Goal: Task Accomplishment & Management: Manage account settings

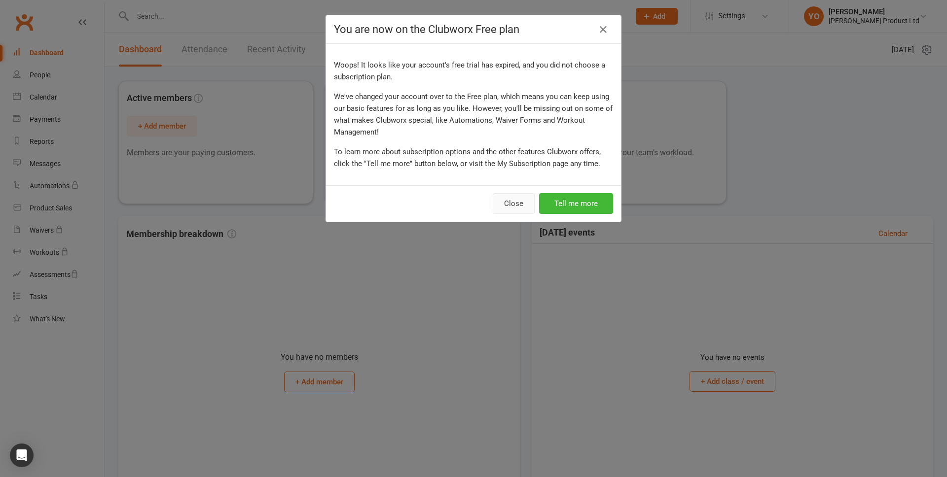
click at [510, 208] on button "Close" at bounding box center [513, 203] width 42 height 21
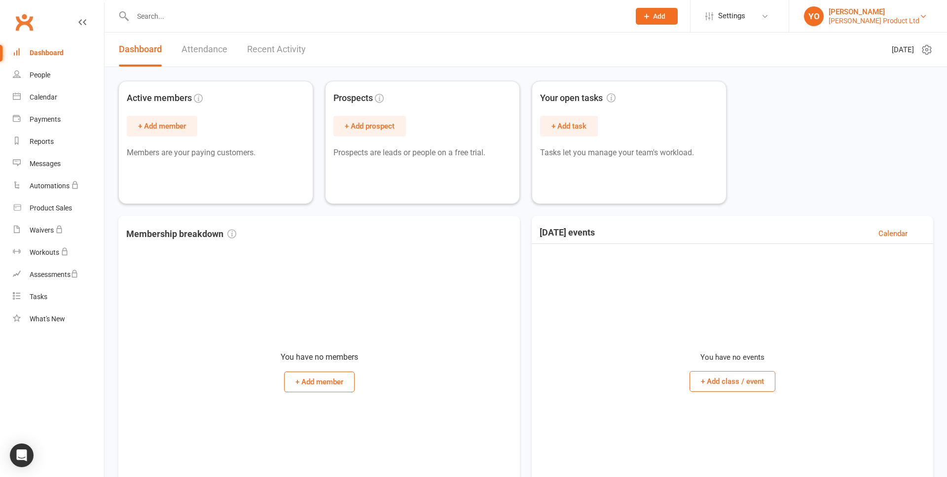
click at [918, 8] on link "YO [PERSON_NAME] [PERSON_NAME] Product Ltd" at bounding box center [868, 16] width 128 height 20
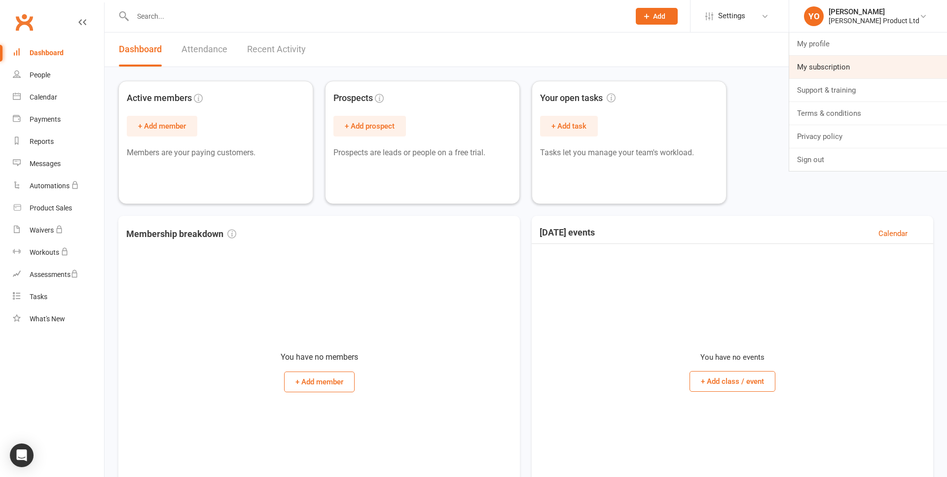
click at [833, 70] on link "My subscription" at bounding box center [868, 67] width 158 height 23
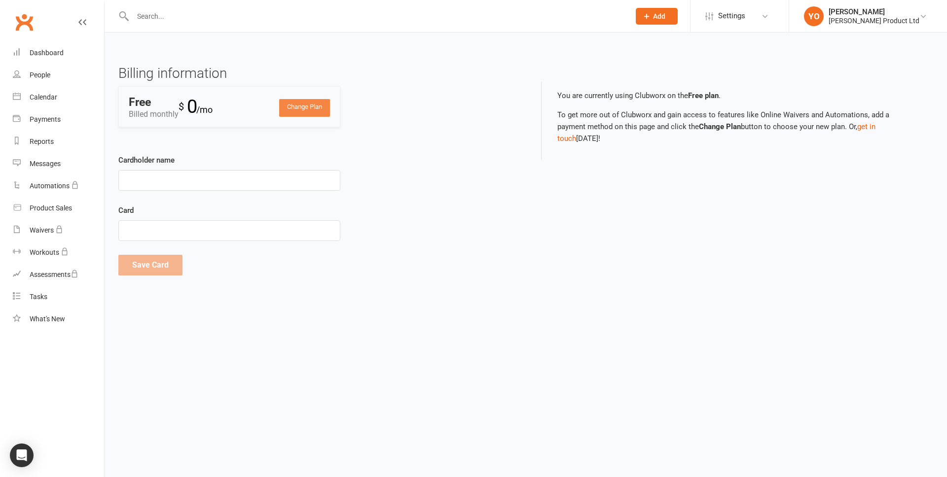
click at [317, 112] on link "Change Plan" at bounding box center [304, 108] width 51 height 18
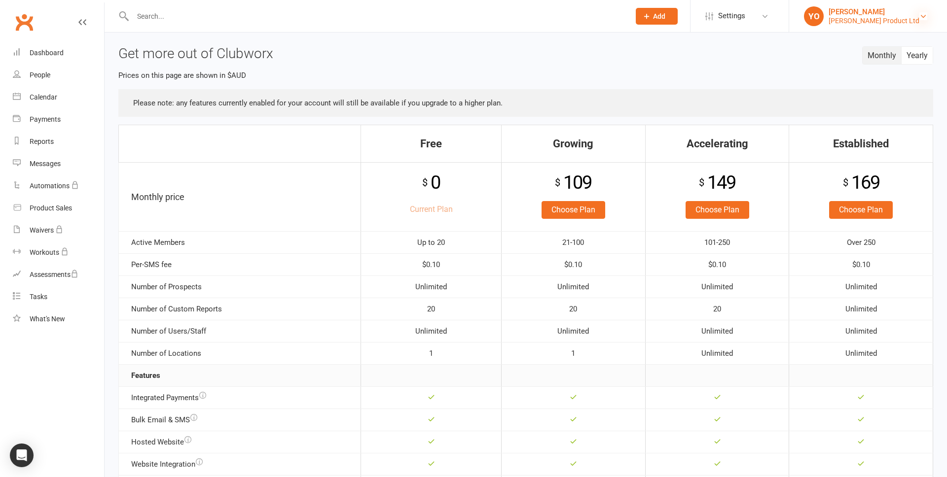
click at [923, 12] on link "YO [PERSON_NAME] [PERSON_NAME] Product Ltd" at bounding box center [868, 16] width 128 height 20
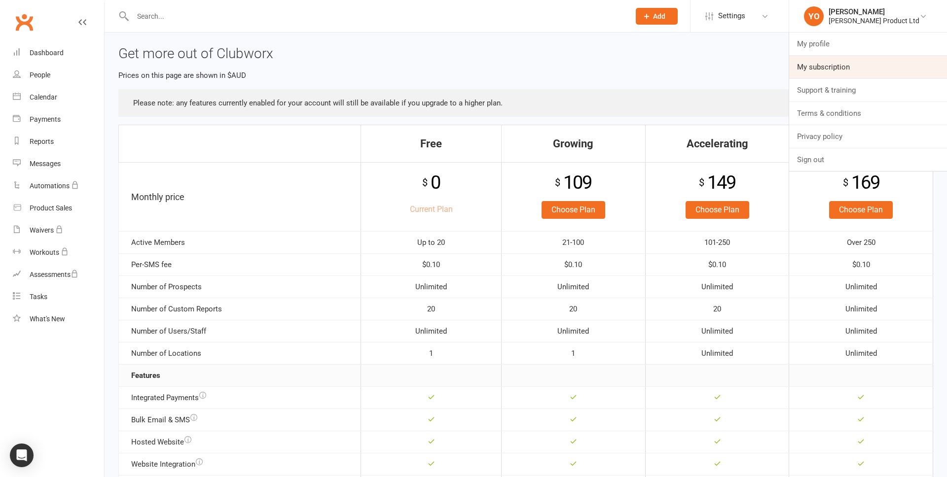
click at [853, 61] on link "My subscription" at bounding box center [868, 67] width 158 height 23
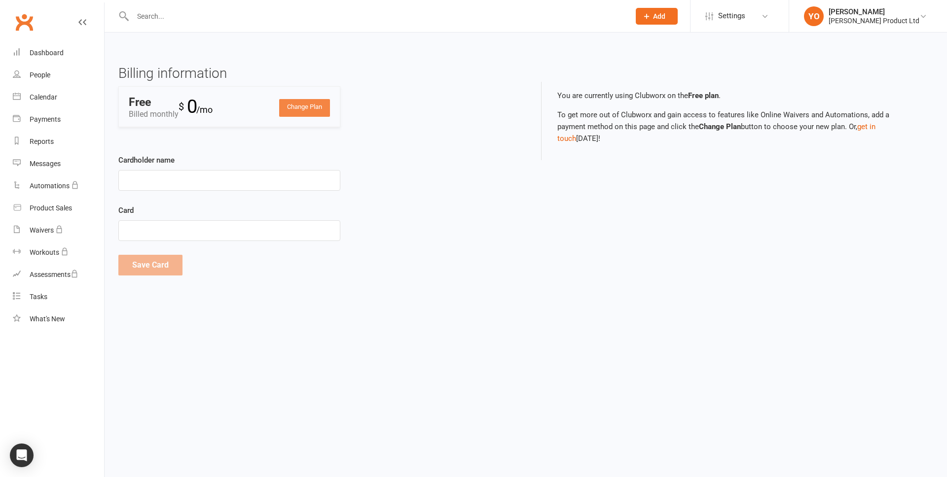
click at [300, 112] on link "Change Plan" at bounding box center [304, 108] width 51 height 18
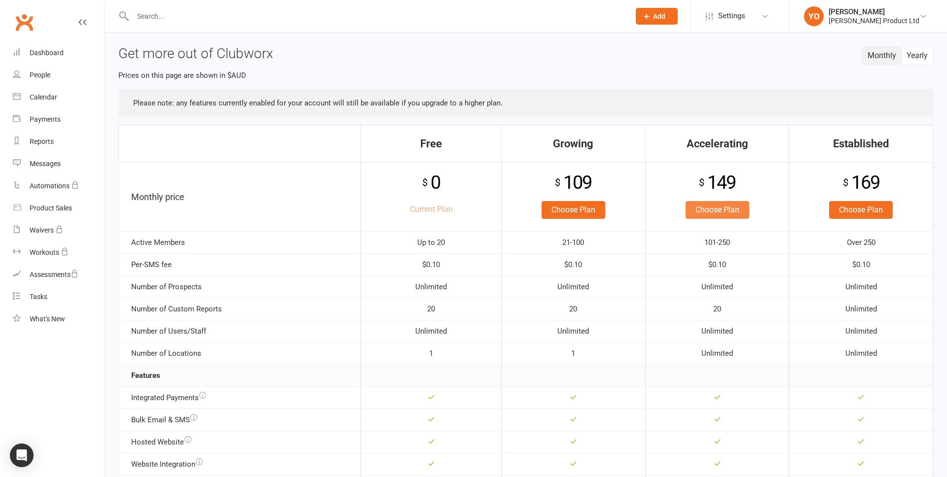
click at [704, 208] on link "Choose Plan" at bounding box center [717, 210] width 64 height 18
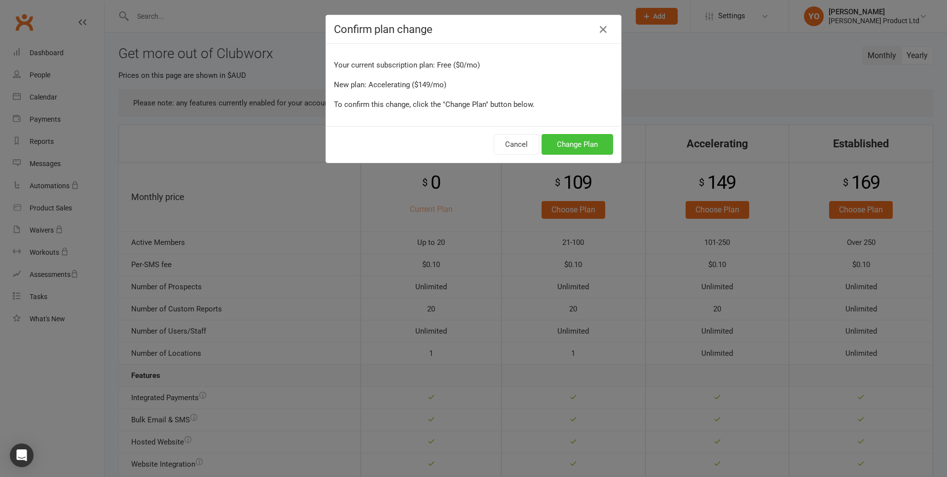
click at [584, 148] on button "Change Plan" at bounding box center [576, 144] width 71 height 21
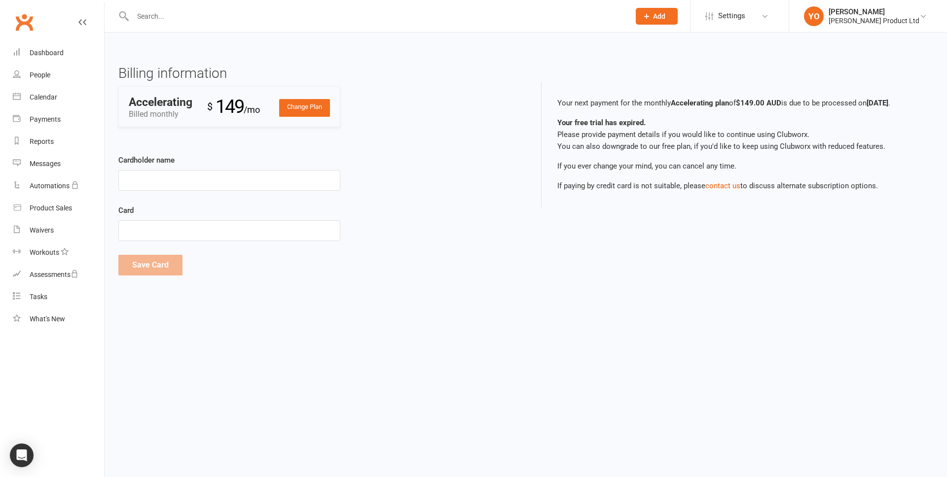
click at [170, 108] on div "Accelerating Billed monthly" at bounding box center [168, 109] width 78 height 24
drag, startPoint x: 171, startPoint y: 105, endPoint x: 182, endPoint y: 105, distance: 11.3
click at [182, 105] on div "Accelerating" at bounding box center [161, 102] width 64 height 11
click at [166, 105] on div "Accelerating" at bounding box center [161, 102] width 64 height 11
click at [170, 106] on div "Accelerating" at bounding box center [161, 102] width 64 height 11
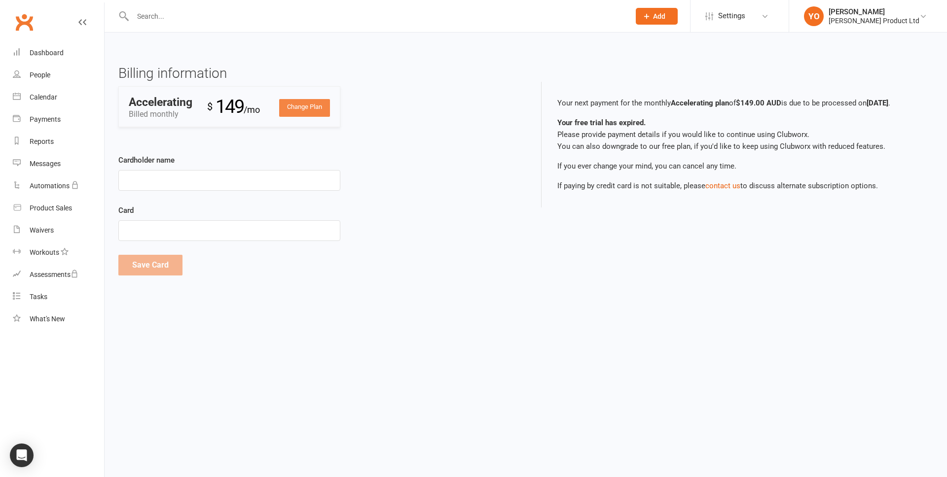
click at [288, 110] on link "Change Plan" at bounding box center [304, 108] width 51 height 18
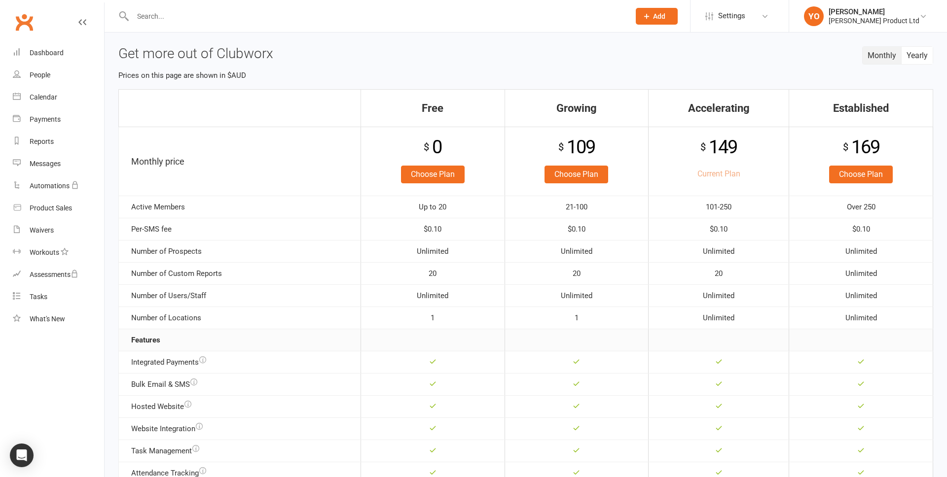
click at [82, 20] on icon at bounding box center [82, 22] width 8 height 8
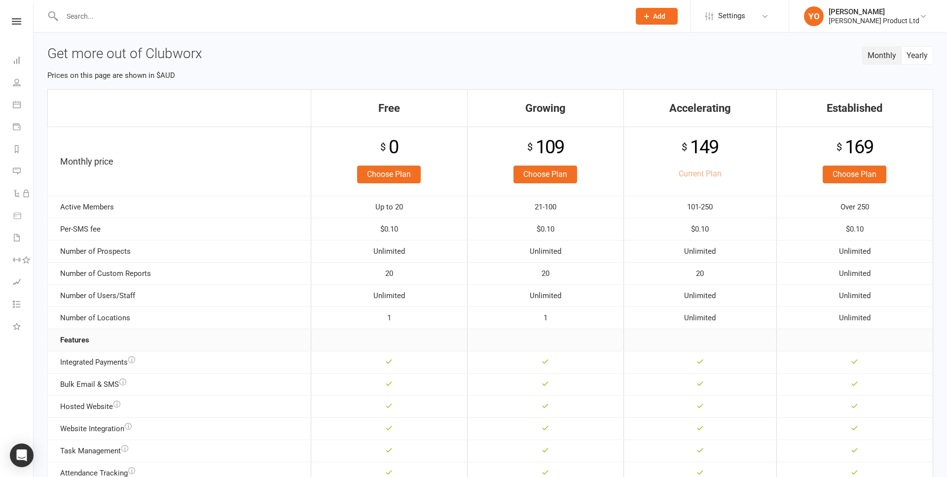
click at [17, 25] on div "Clubworx" at bounding box center [16, 34] width 33 height 32
click at [20, 22] on icon at bounding box center [16, 21] width 9 height 6
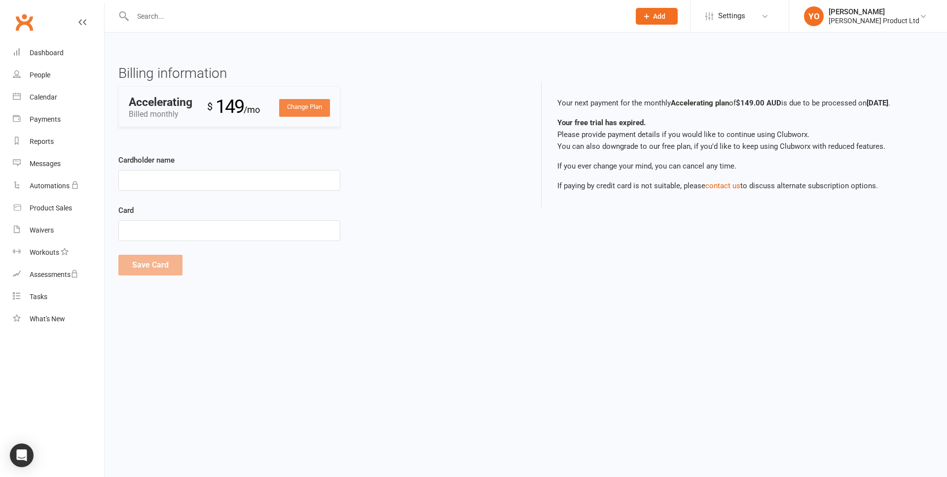
click at [308, 109] on link "Change Plan" at bounding box center [304, 108] width 51 height 18
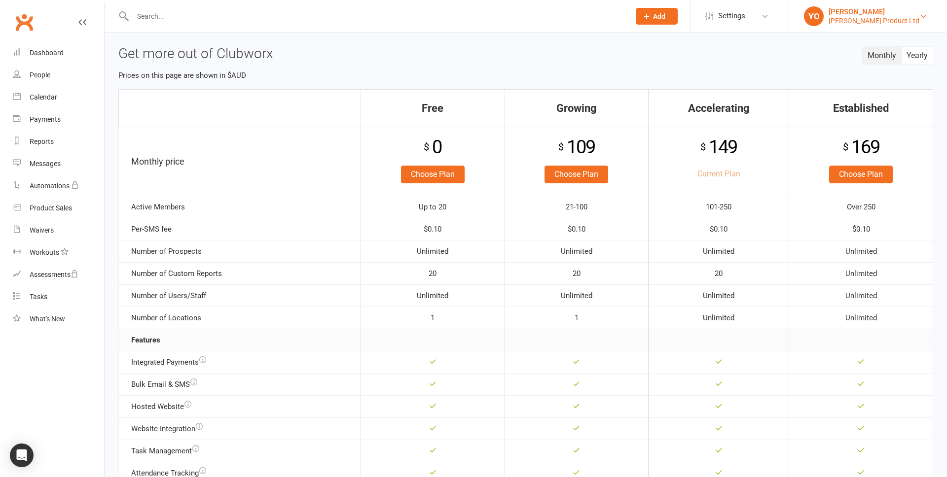
click at [888, 19] on div "[PERSON_NAME] Product Ltd" at bounding box center [873, 20] width 91 height 9
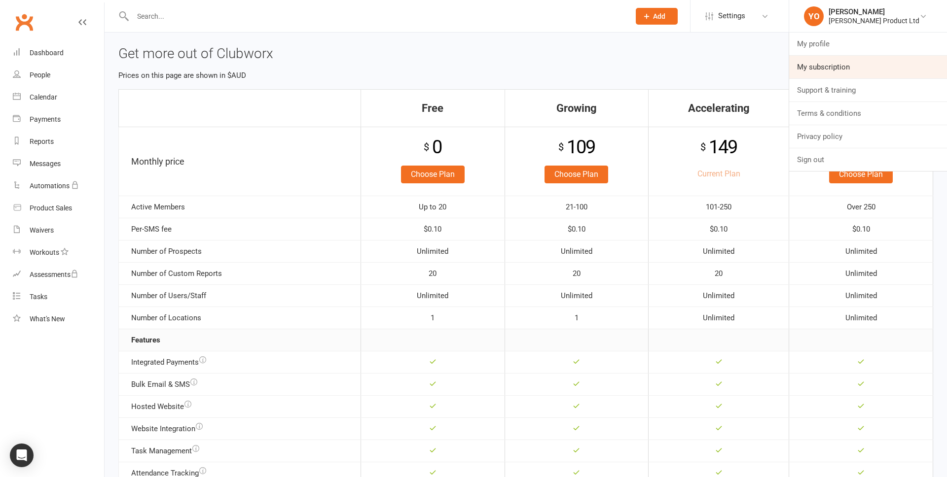
click at [843, 65] on link "My subscription" at bounding box center [868, 67] width 158 height 23
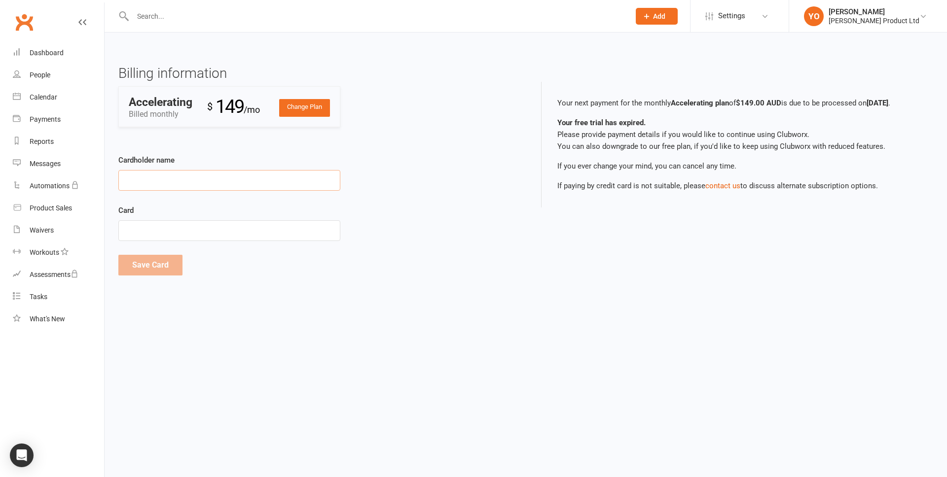
click at [199, 180] on input "Cardholder name" at bounding box center [229, 180] width 222 height 21
paste input "4242424242424242"
click at [383, 296] on html "Prospect Member Non-attending contact Class / event Appointment Task Membership…" at bounding box center [473, 152] width 947 height 304
drag, startPoint x: 218, startPoint y: 175, endPoint x: 17, endPoint y: 168, distance: 201.3
click at [17, 168] on ui-view "Prospect Member Non-attending contact Class / event Appointment Task Membership…" at bounding box center [473, 146] width 947 height 288
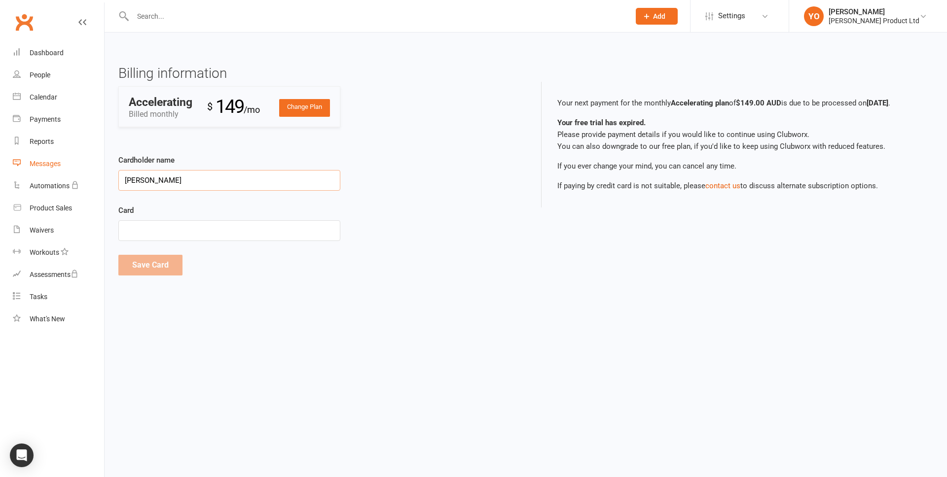
type input "[PERSON_NAME]"
click at [149, 269] on button "Save Card" at bounding box center [150, 265] width 64 height 21
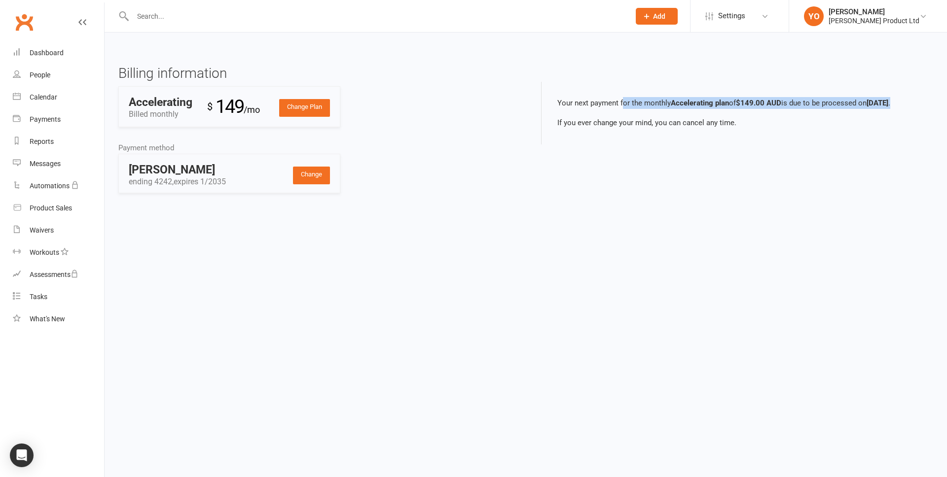
drag, startPoint x: 670, startPoint y: 108, endPoint x: 769, endPoint y: 110, distance: 98.6
click at [769, 109] on p "Your next payment for the monthly Accelerating plan of $149.00 AUD is due to be…" at bounding box center [737, 103] width 360 height 12
click at [767, 109] on p "Your next payment for the monthly Accelerating plan of $149.00 AUD is due to be…" at bounding box center [737, 103] width 360 height 12
drag, startPoint x: 782, startPoint y: 96, endPoint x: 779, endPoint y: 119, distance: 22.9
click at [779, 119] on div "Your next payment for the monthly Accelerating plan of $149.00 AUD is due to be…" at bounding box center [737, 113] width 392 height 63
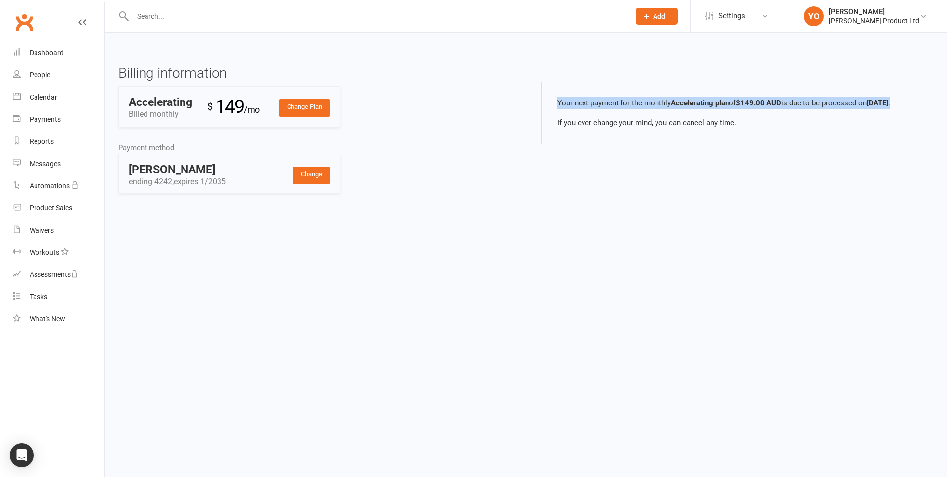
click at [779, 109] on p "Your next payment for the monthly Accelerating plan of $149.00 AUD is due to be…" at bounding box center [737, 103] width 360 height 12
click at [430, 152] on div "Payment method" at bounding box center [318, 148] width 400 height 12
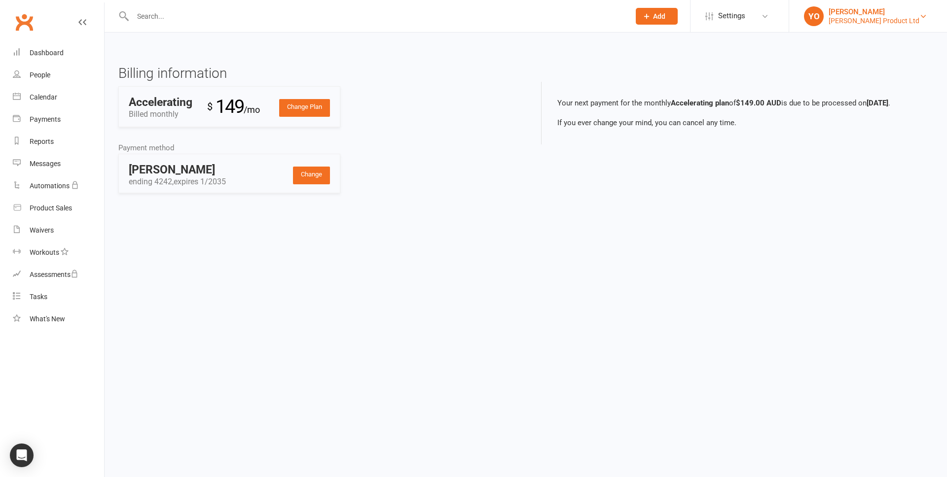
click at [907, 14] on link "YO Yury Ostapenko Yury Product Ltd" at bounding box center [868, 16] width 128 height 20
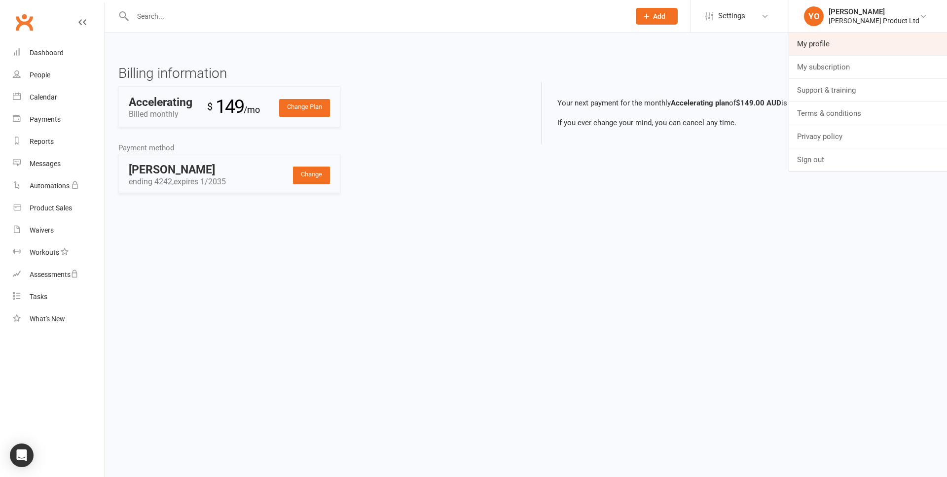
click at [841, 39] on link "My profile" at bounding box center [868, 44] width 158 height 23
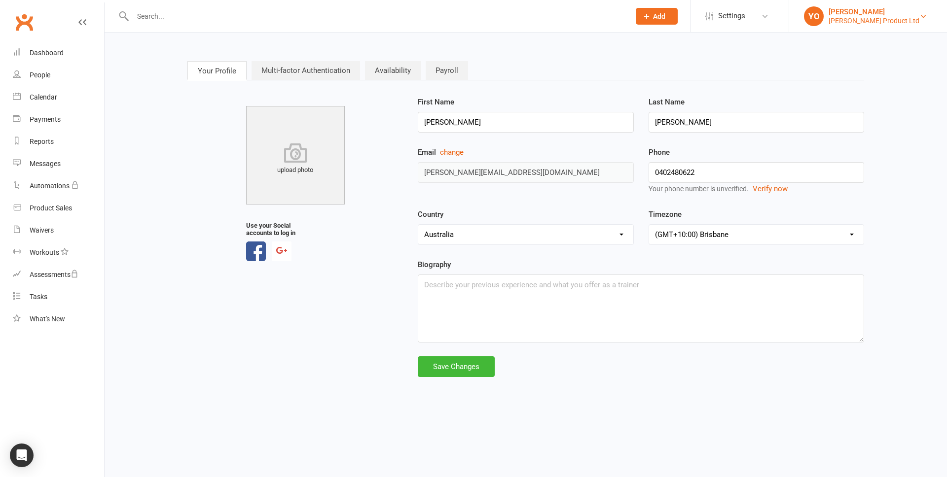
click at [907, 20] on link "YO Yury Ostapenko Yury Product Ltd" at bounding box center [868, 16] width 128 height 20
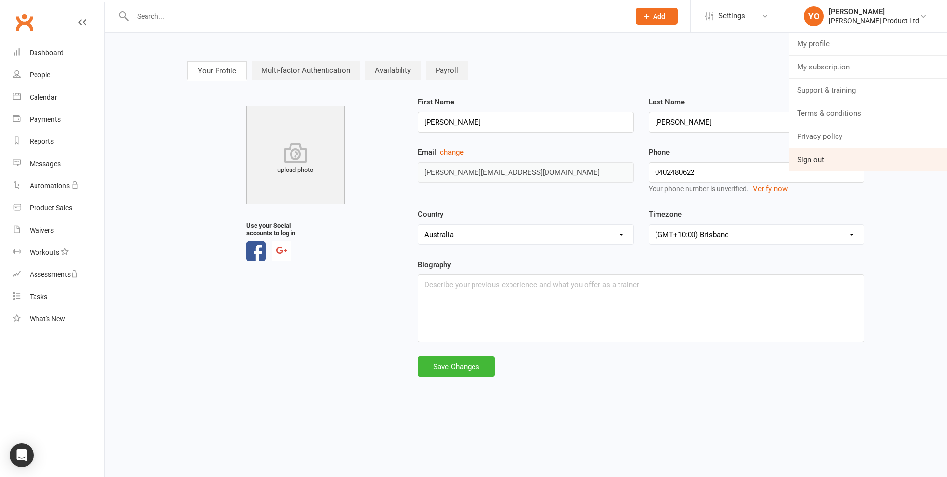
click at [846, 161] on link "Sign out" at bounding box center [868, 159] width 158 height 23
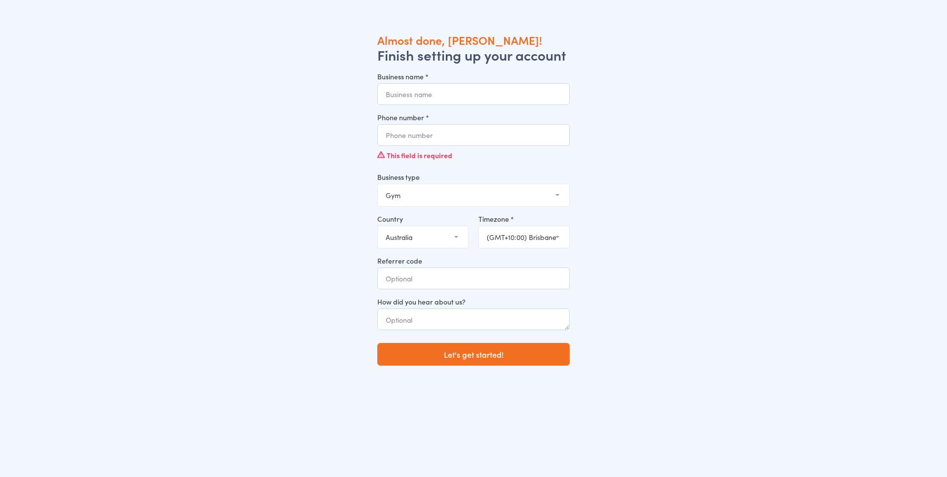
click at [465, 91] on input "Business name *" at bounding box center [473, 94] width 192 height 22
type input "[PERSON_NAME] Personal Ltd"
click at [462, 132] on input "Phone number *" at bounding box center [473, 135] width 192 height 22
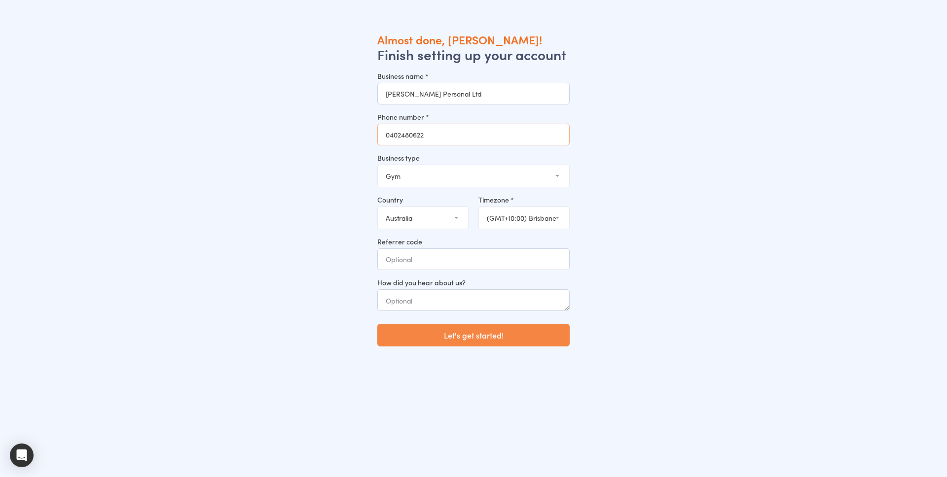
type input "0402480622"
drag, startPoint x: 467, startPoint y: 340, endPoint x: 500, endPoint y: 336, distance: 32.8
click at [467, 340] on button "Let's get started!" at bounding box center [473, 335] width 192 height 23
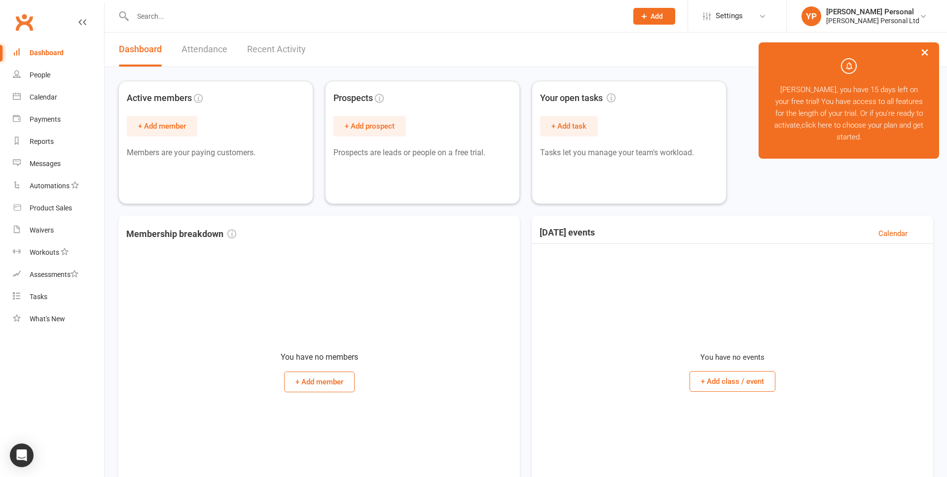
click at [774, 193] on div "Active members + Add member Members are your paying customers. Prospects + Add …" at bounding box center [525, 142] width 814 height 123
drag, startPoint x: 924, startPoint y: 54, endPoint x: 921, endPoint y: 31, distance: 22.9
click at [924, 53] on button "×" at bounding box center [924, 51] width 18 height 21
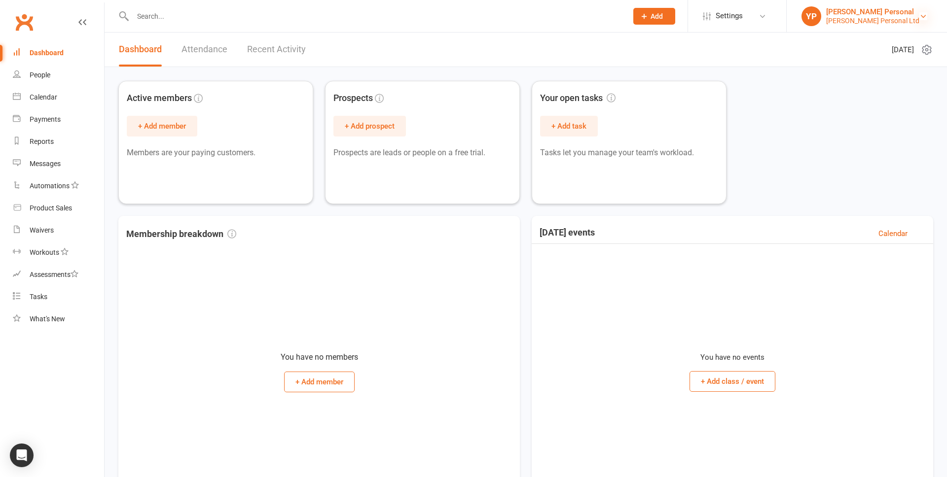
click at [922, 18] on icon at bounding box center [923, 16] width 8 height 8
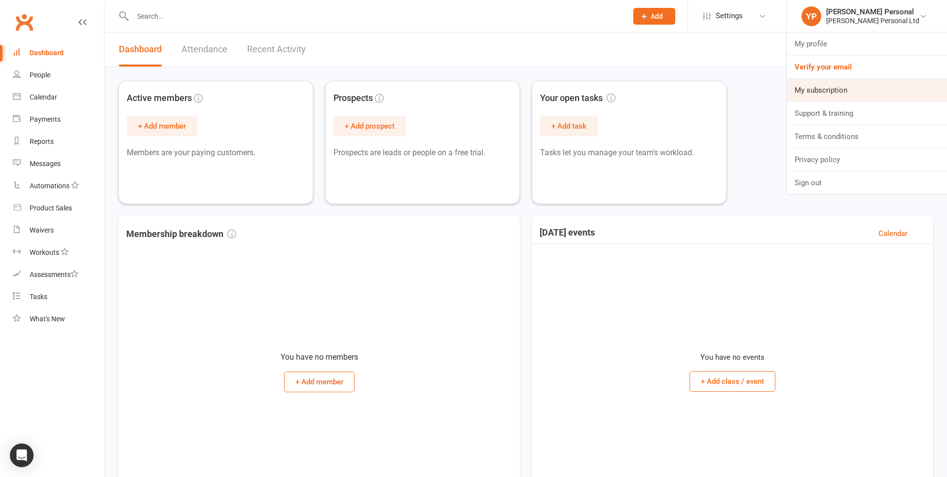
click at [856, 86] on link "My subscription" at bounding box center [866, 90] width 160 height 23
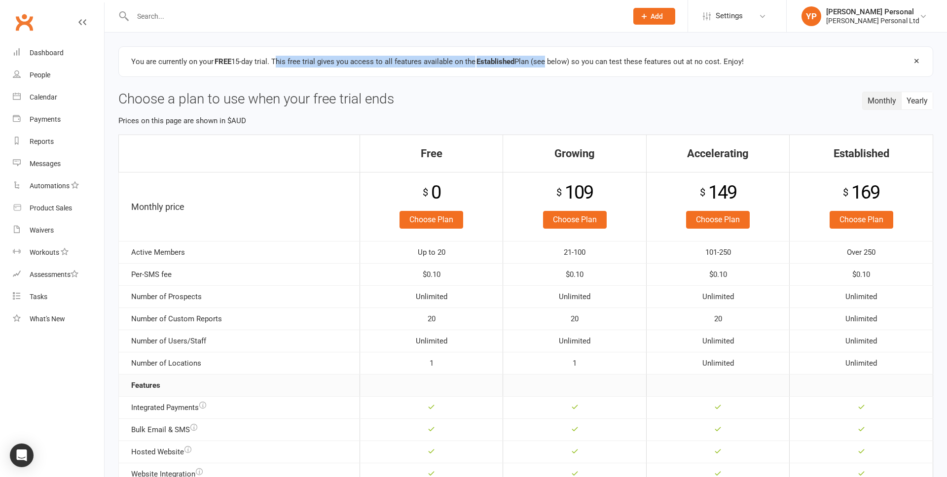
drag, startPoint x: 276, startPoint y: 62, endPoint x: 535, endPoint y: 62, distance: 258.8
click at [546, 60] on span "You are currently on your FREE 15-day trial. This free trial gives you access t…" at bounding box center [437, 61] width 612 height 9
click at [506, 61] on strong "Established" at bounding box center [495, 62] width 38 height 12
click at [477, 61] on span "You are currently on your FREE 15-day trial. This free trial gives you access t…" at bounding box center [437, 61] width 612 height 9
drag, startPoint x: 530, startPoint y: 64, endPoint x: 536, endPoint y: 64, distance: 6.4
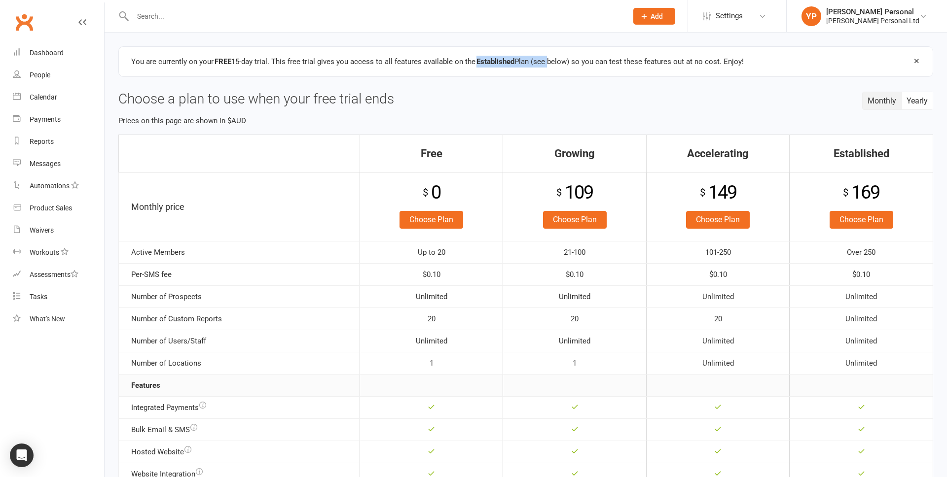
click at [536, 64] on span "You are currently on your FREE 15-day trial. This free trial gives you access t…" at bounding box center [437, 61] width 612 height 9
click at [724, 219] on link "Choose Plan" at bounding box center [718, 220] width 64 height 18
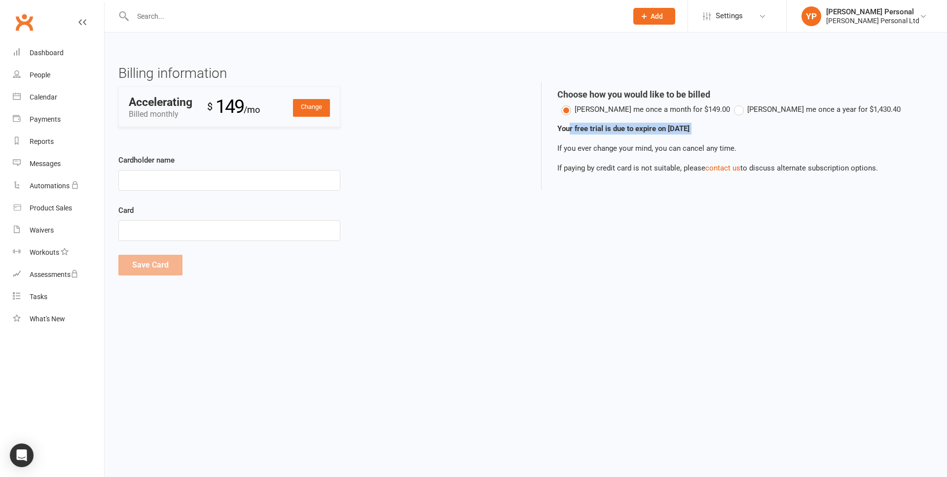
drag, startPoint x: 568, startPoint y: 125, endPoint x: 687, endPoint y: 140, distance: 119.7
click at [705, 136] on div "Choose how you would like to be billed [PERSON_NAME] me once a month for $149.0…" at bounding box center [737, 136] width 392 height 108
click at [207, 185] on input "Cardholder name" at bounding box center [229, 180] width 222 height 21
click at [145, 182] on input "Yury personal" at bounding box center [229, 180] width 222 height 21
type input "[PERSON_NAME] Personal"
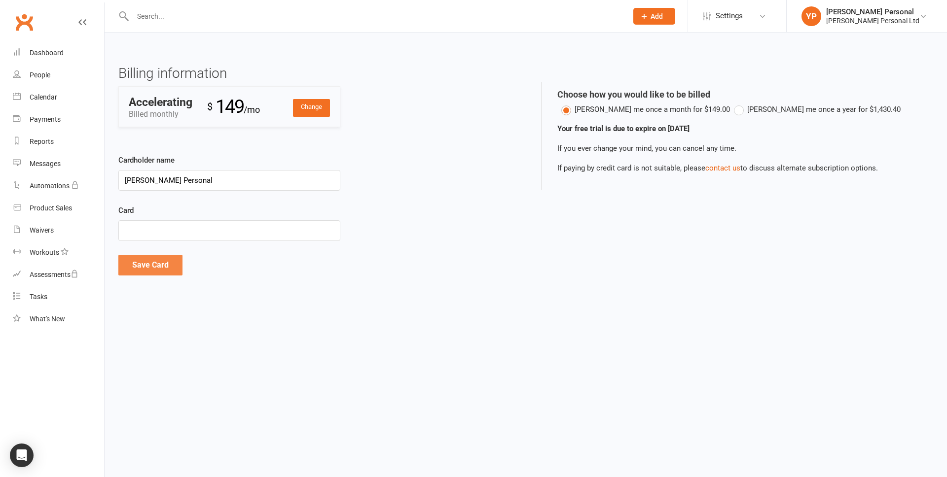
click at [163, 263] on button "Save Card" at bounding box center [150, 265] width 64 height 21
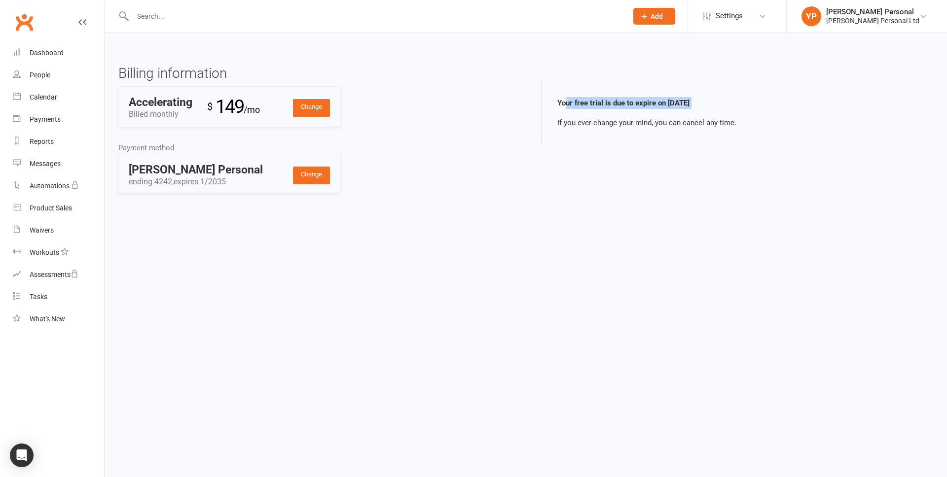
drag, startPoint x: 573, startPoint y: 108, endPoint x: 705, endPoint y: 111, distance: 132.6
click at [705, 111] on div "Your free trial is due to expire on Sep 27, 2025 If you ever change your mind, …" at bounding box center [737, 113] width 392 height 63
click at [559, 222] on html "Prospect Member Non-attending contact Class / event Appointment Task Membership…" at bounding box center [473, 111] width 947 height 222
click at [312, 109] on link "Change" at bounding box center [311, 108] width 37 height 18
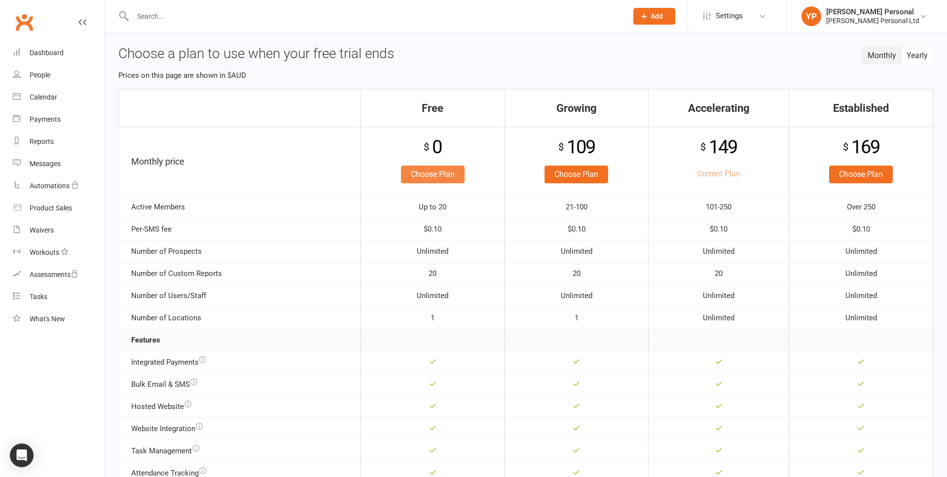
click at [430, 168] on link "Choose Plan" at bounding box center [433, 175] width 64 height 18
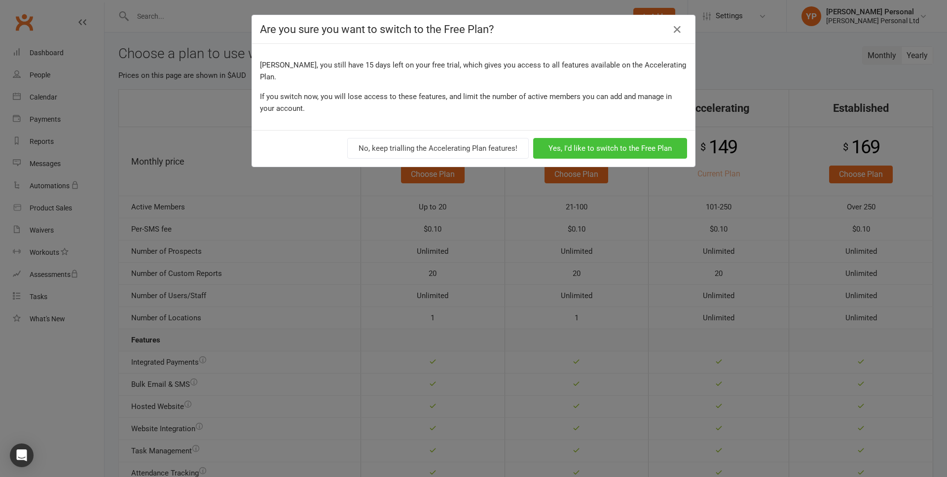
click at [616, 138] on button "Yes, I'd like to switch to the Free Plan" at bounding box center [610, 148] width 154 height 21
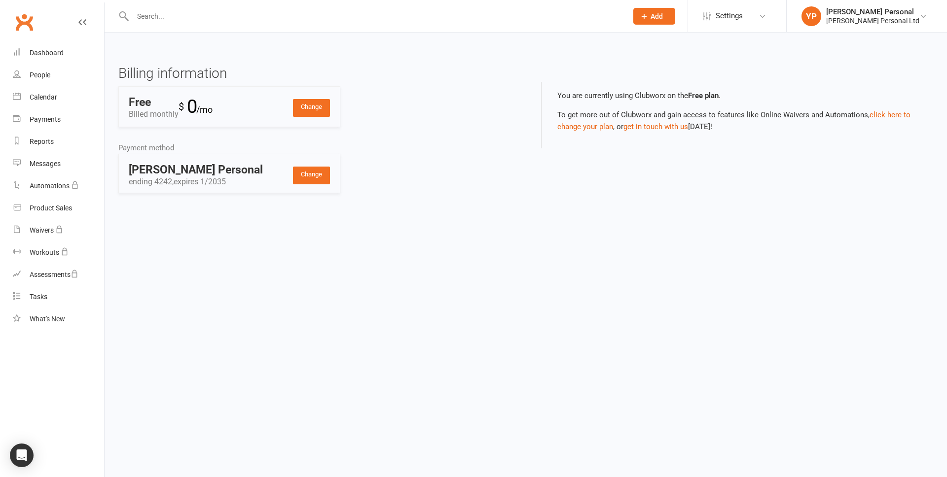
click at [282, 109] on div "Change Free Billed monthly $ 0 /mo" at bounding box center [229, 106] width 222 height 41
click at [298, 106] on link "Change" at bounding box center [311, 108] width 37 height 18
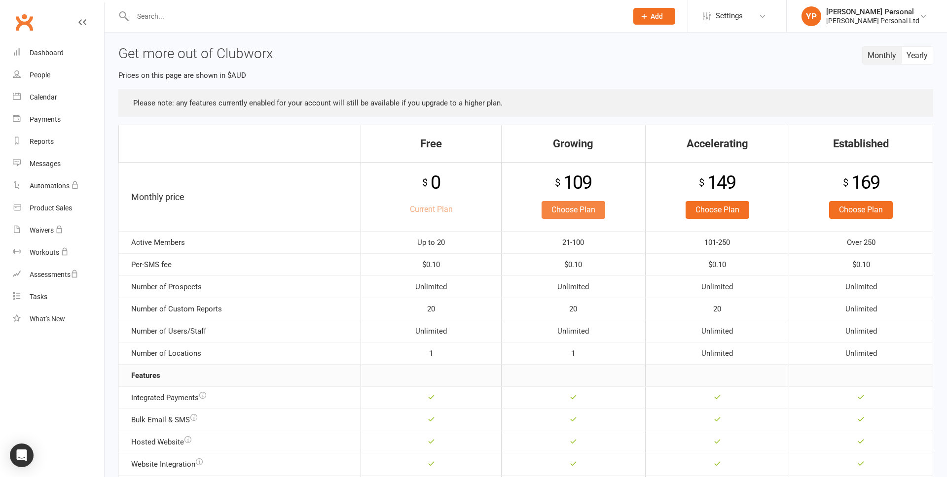
click at [584, 211] on link "Choose Plan" at bounding box center [573, 210] width 64 height 18
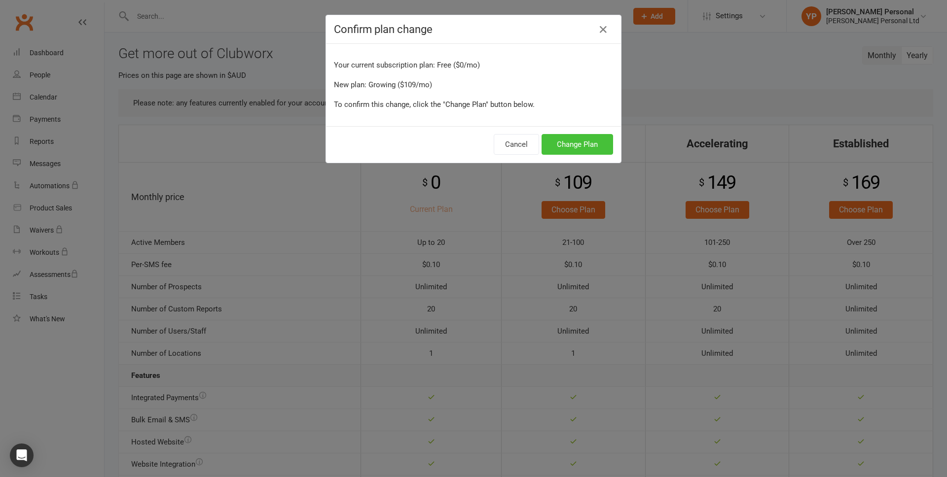
click at [575, 140] on button "Change Plan" at bounding box center [576, 144] width 71 height 21
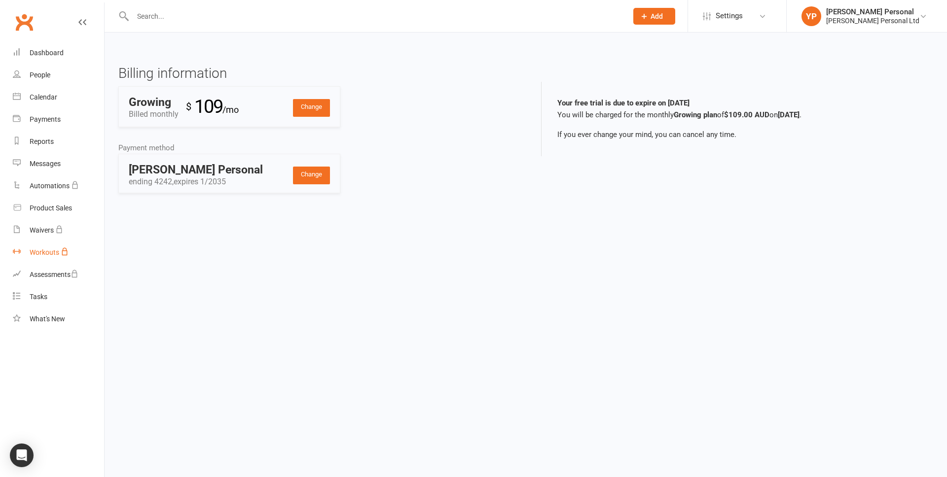
click at [50, 254] on div "Workouts" at bounding box center [45, 252] width 30 height 8
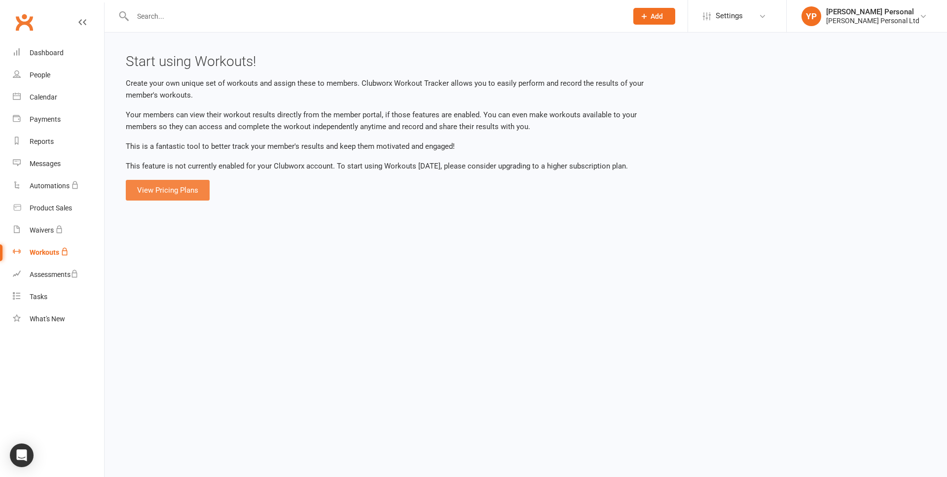
click at [167, 192] on link "View Pricing Plans" at bounding box center [168, 190] width 84 height 21
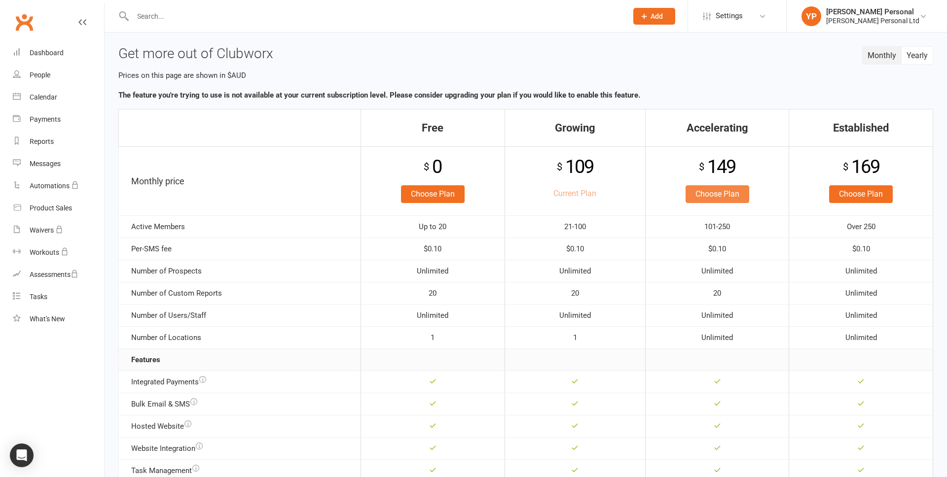
click at [715, 193] on link "Choose Plan" at bounding box center [717, 194] width 64 height 18
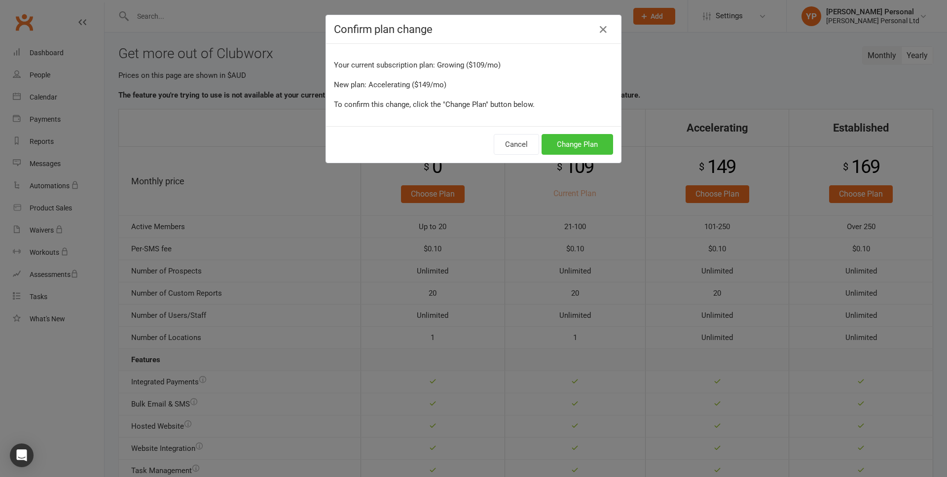
click at [591, 149] on button "Change Plan" at bounding box center [576, 144] width 71 height 21
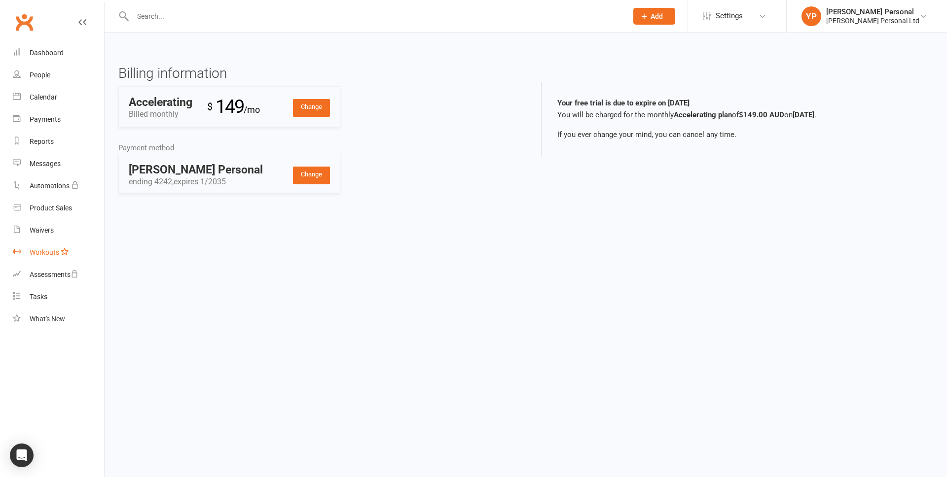
click at [49, 255] on div "Workouts" at bounding box center [45, 252] width 30 height 8
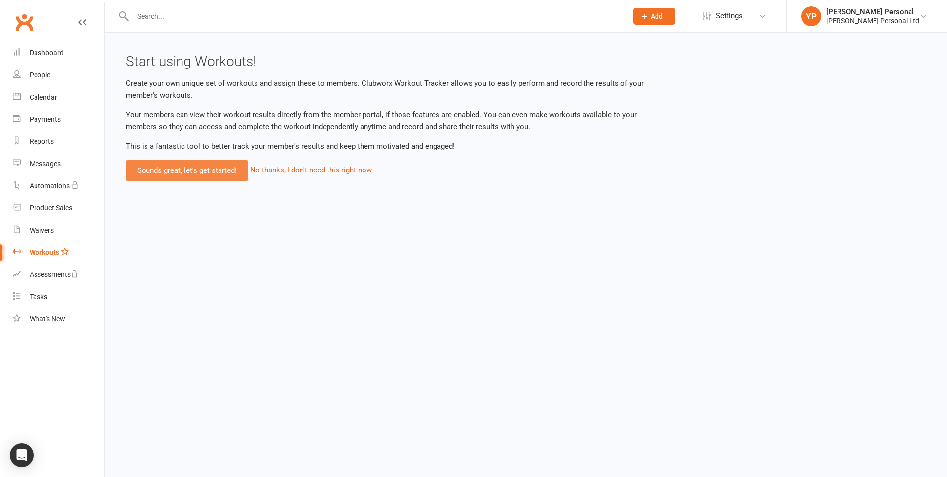
click at [212, 175] on link "Sounds great, let's get started!" at bounding box center [187, 170] width 122 height 21
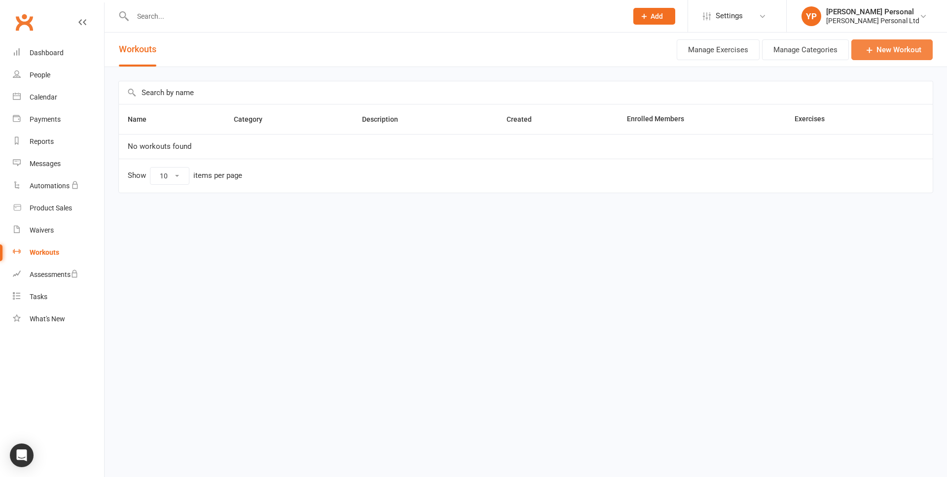
click at [894, 46] on link "New Workout" at bounding box center [891, 49] width 81 height 21
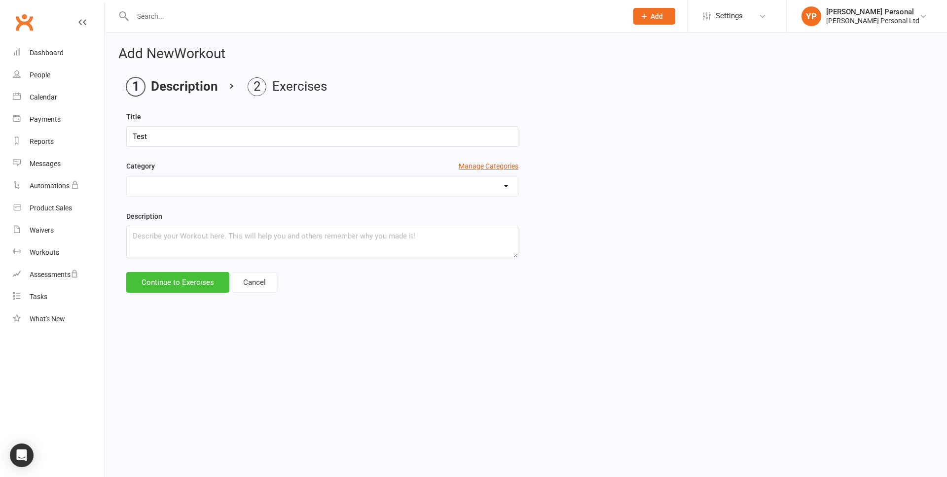
type input "Test"
click at [173, 278] on button "Continue to Exercises" at bounding box center [177, 282] width 103 height 21
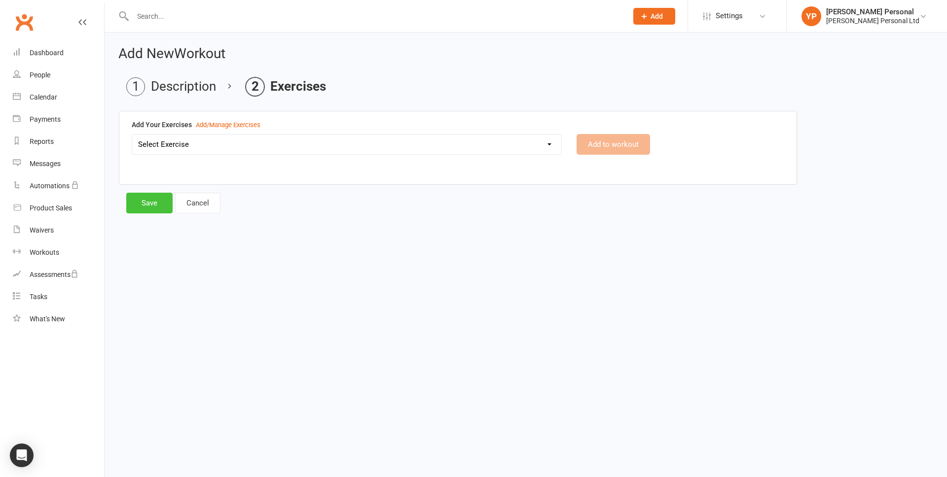
click at [157, 196] on button "Save" at bounding box center [149, 203] width 46 height 21
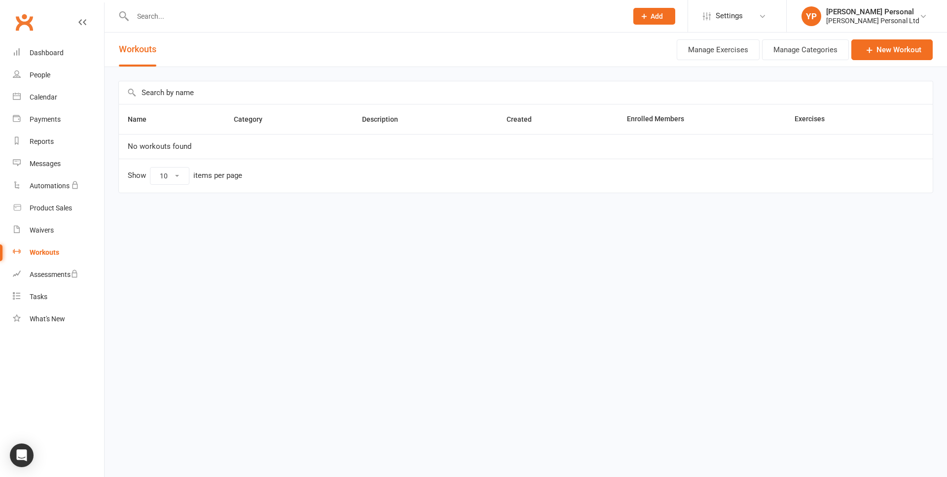
click at [48, 256] on link "Workouts" at bounding box center [58, 253] width 91 height 22
click at [910, 56] on link "New Workout" at bounding box center [891, 49] width 81 height 21
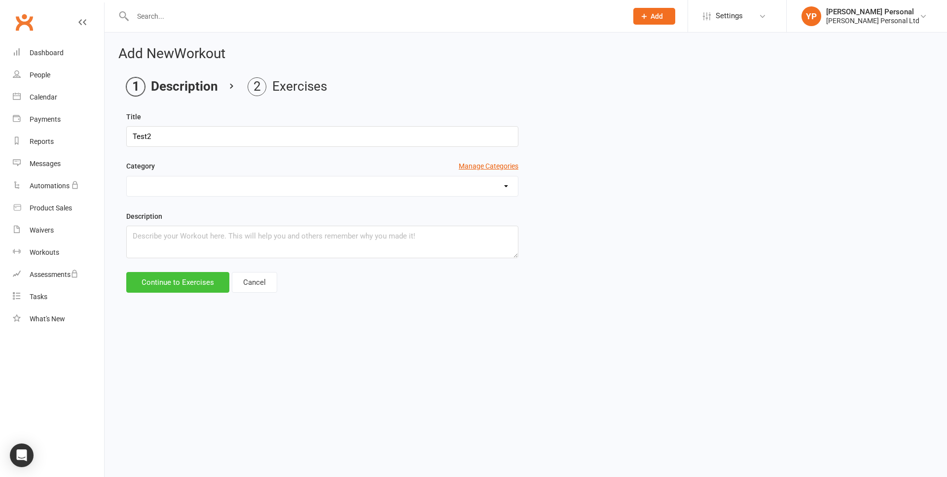
type input "Test2"
click at [168, 285] on button "Continue to Exercises" at bounding box center [177, 282] width 103 height 21
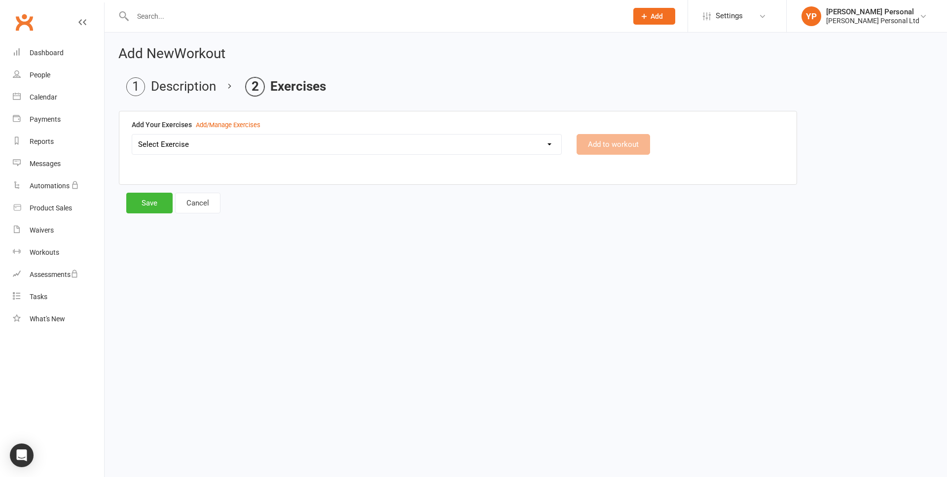
click at [403, 140] on select "Select Exercise" at bounding box center [346, 145] width 429 height 20
click at [132, 135] on select "Select Exercise" at bounding box center [346, 145] width 429 height 20
click at [246, 122] on div "Add/Manage Exercises" at bounding box center [228, 125] width 65 height 10
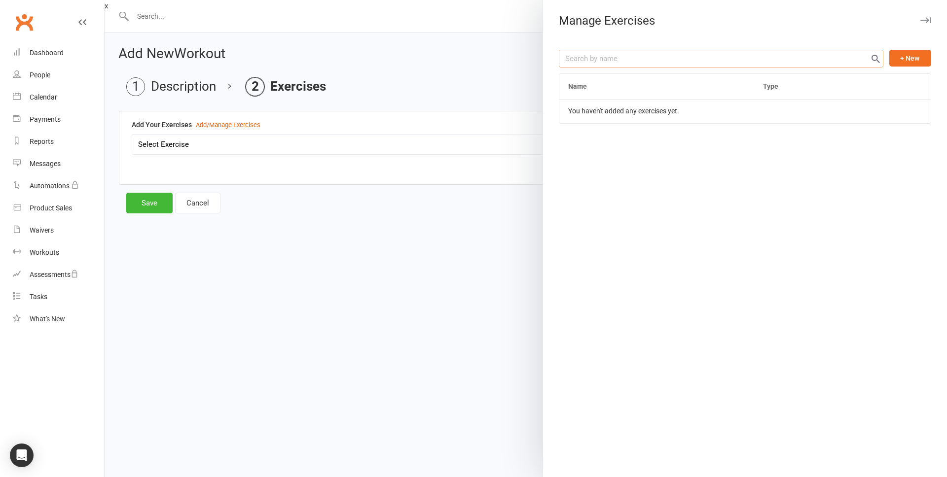
click at [648, 63] on input "text" at bounding box center [721, 59] width 324 height 18
type input "Test EX"
click at [911, 63] on button "+ New" at bounding box center [910, 58] width 42 height 17
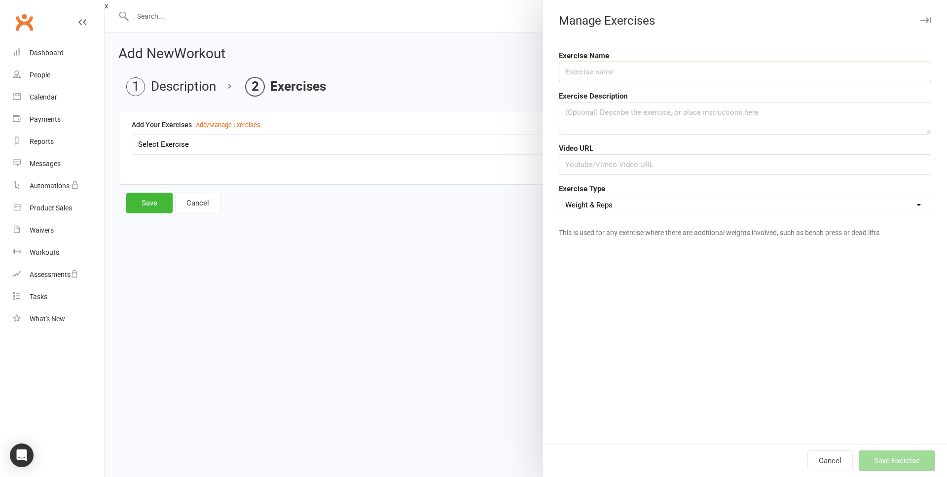
click at [703, 79] on input "text" at bounding box center [745, 72] width 372 height 21
type input "Test"
click at [674, 127] on textarea at bounding box center [745, 118] width 372 height 33
type textarea "test"
click at [662, 172] on input "text" at bounding box center [745, 164] width 372 height 21
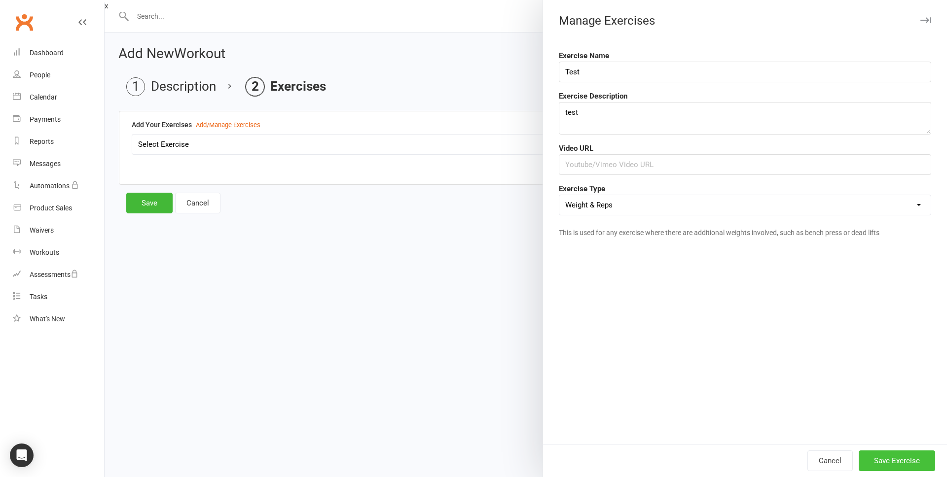
click at [900, 462] on button "Save Exercise" at bounding box center [896, 461] width 76 height 21
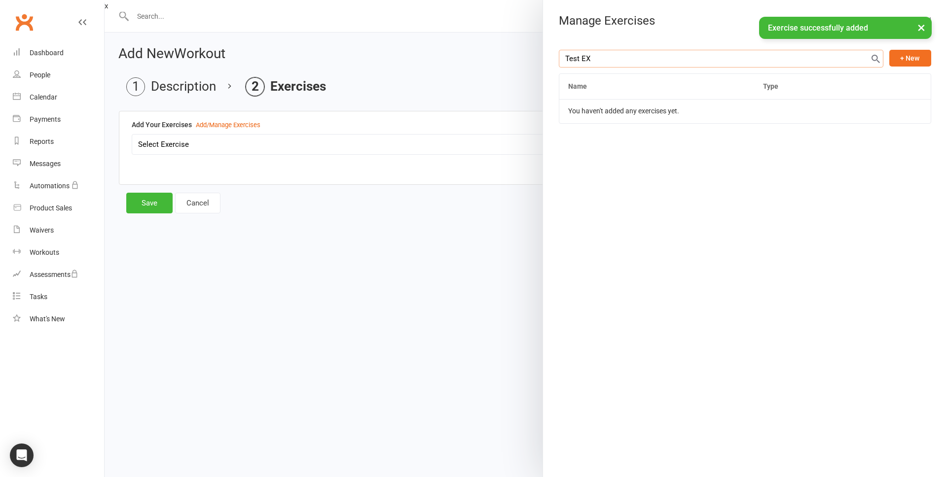
click at [700, 57] on input "Test EX" at bounding box center [721, 59] width 324 height 18
click at [646, 106] on td "You haven't added any exercises yet." at bounding box center [744, 111] width 371 height 24
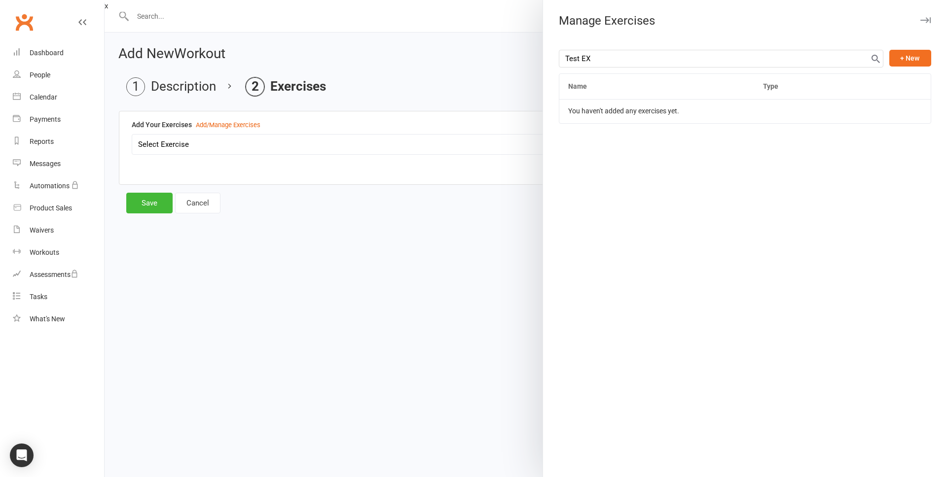
click at [310, 225] on div at bounding box center [526, 238] width 842 height 477
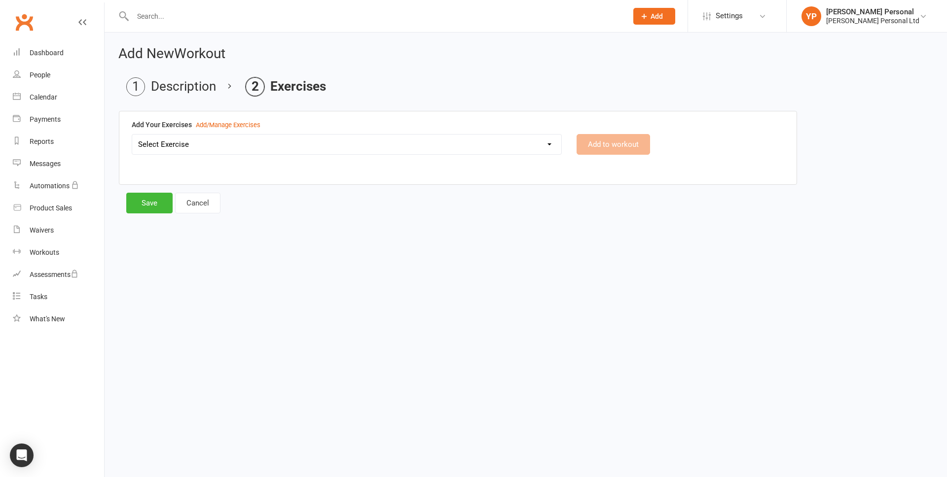
click at [198, 146] on select "Select Exercise Test" at bounding box center [346, 145] width 429 height 20
select select "426"
click at [132, 135] on select "Select Exercise Test" at bounding box center [346, 145] width 429 height 20
click at [133, 208] on button "Save" at bounding box center [149, 203] width 46 height 21
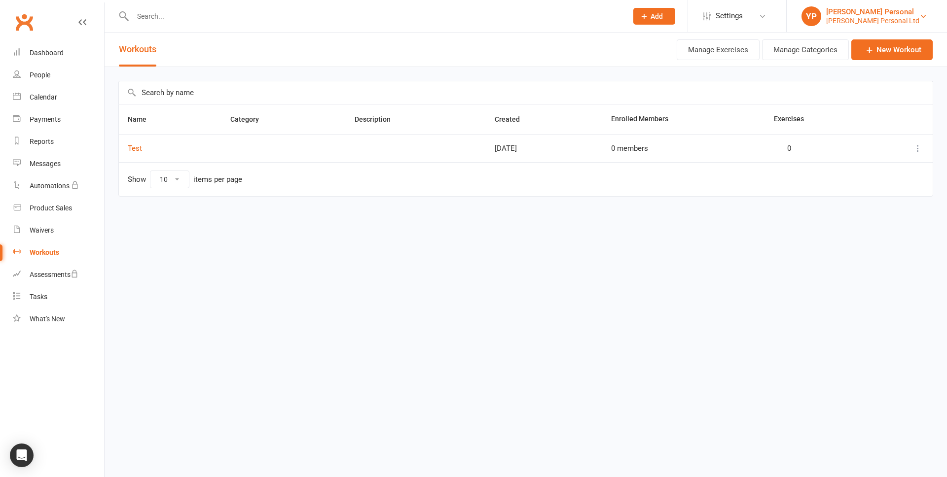
click at [919, 24] on link "YP Yury Personal Yury Personal Ltd" at bounding box center [866, 16] width 131 height 20
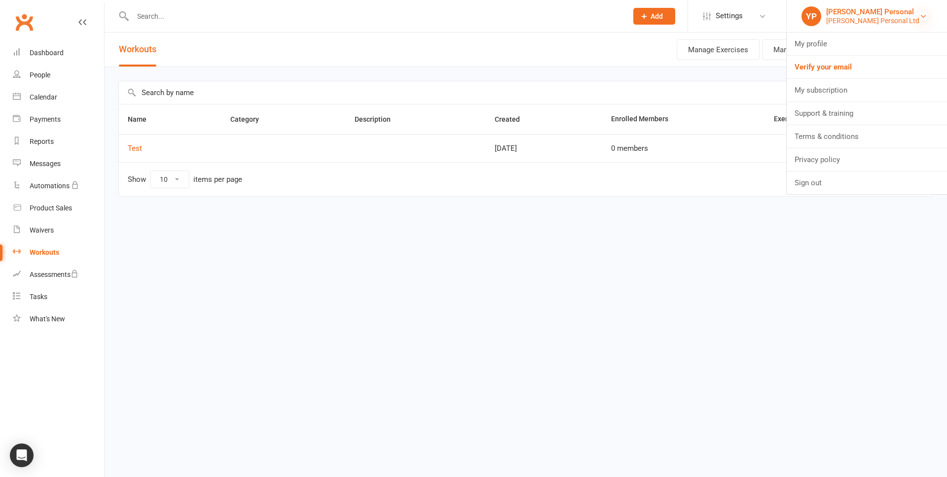
click at [920, 18] on icon at bounding box center [923, 16] width 8 height 8
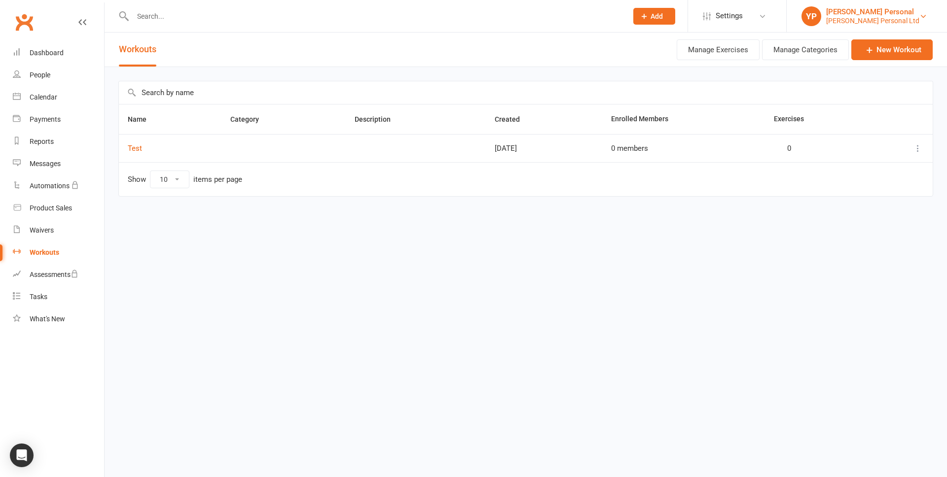
click at [909, 18] on link "YP Yury Personal Yury Personal Ltd" at bounding box center [866, 16] width 131 height 20
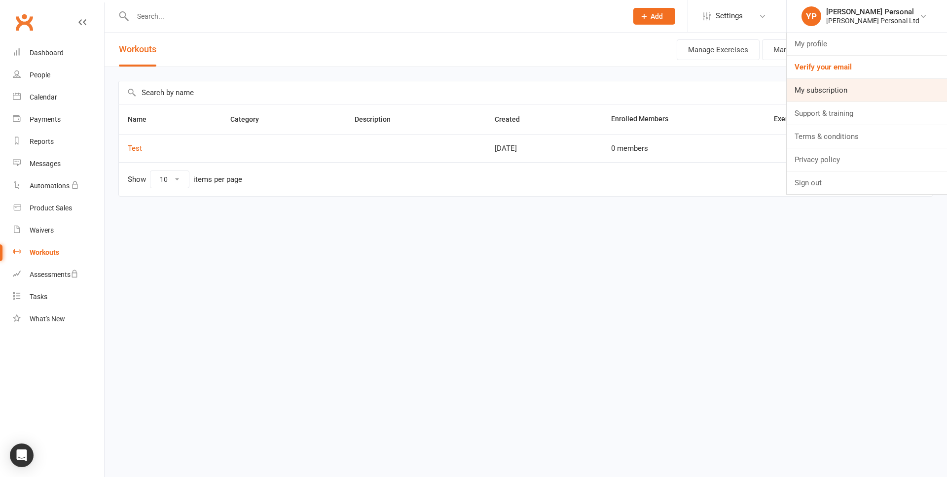
click at [857, 85] on link "My subscription" at bounding box center [866, 90] width 160 height 23
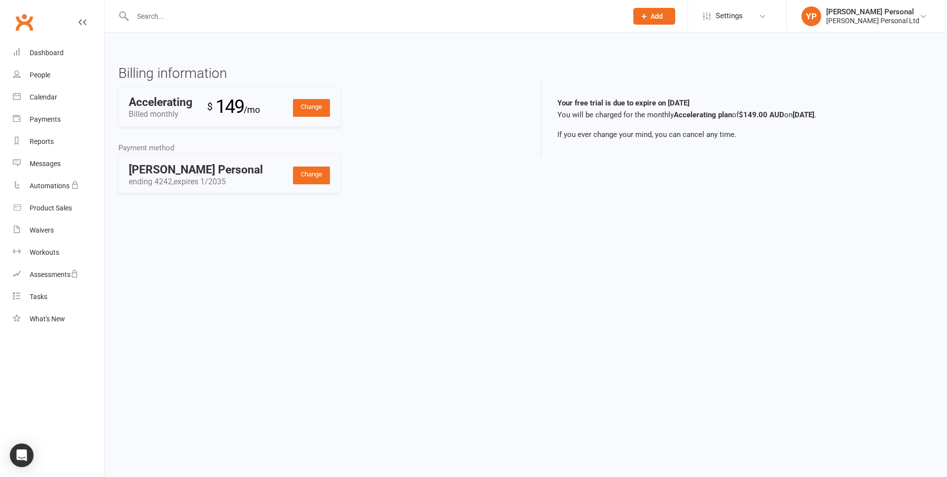
click at [298, 102] on link "Change" at bounding box center [311, 108] width 37 height 18
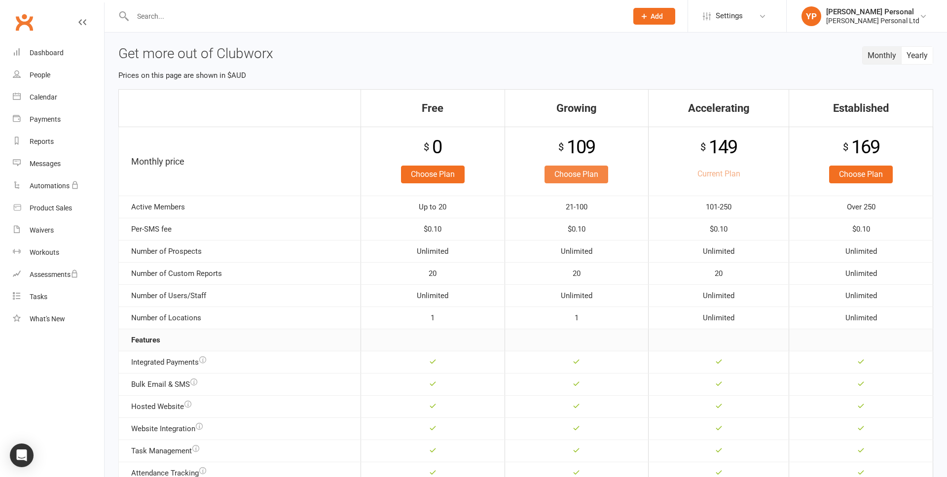
click at [562, 177] on link "Choose Plan" at bounding box center [576, 175] width 64 height 18
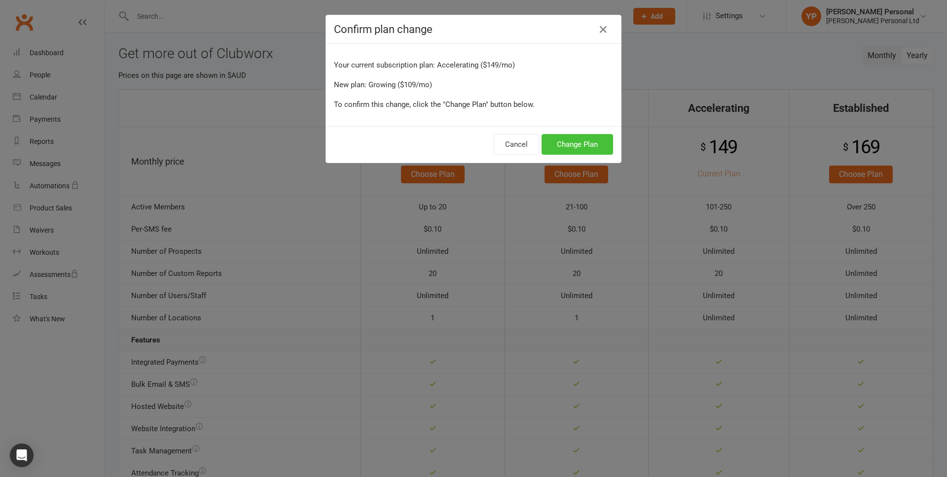
click at [574, 139] on button "Change Plan" at bounding box center [576, 144] width 71 height 21
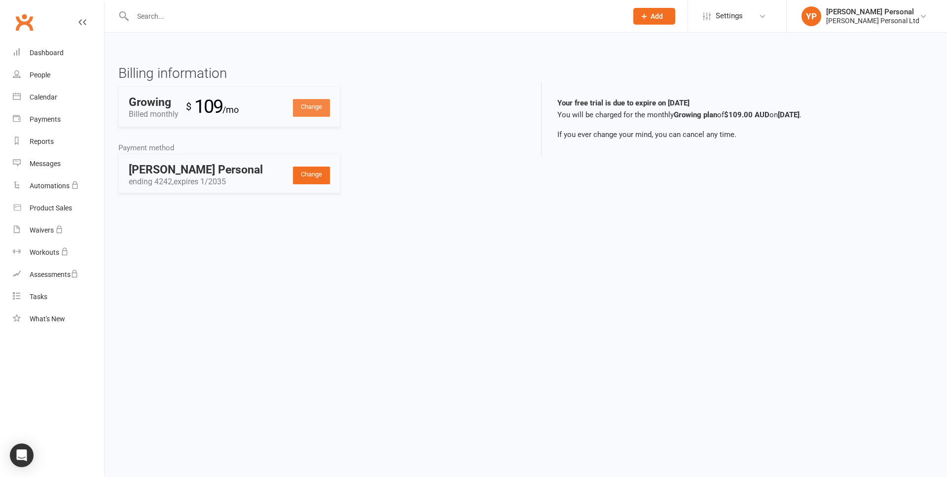
click at [324, 111] on link "Change" at bounding box center [311, 108] width 37 height 18
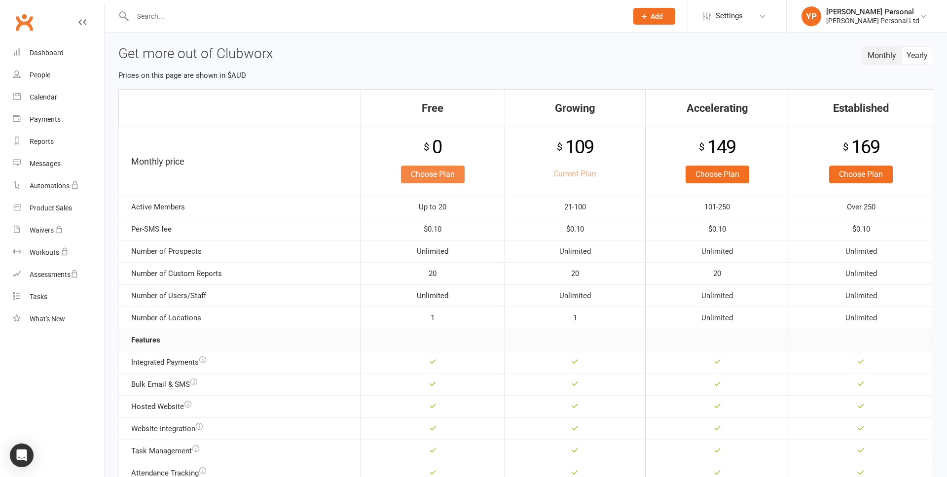
click at [447, 174] on link "Choose Plan" at bounding box center [433, 175] width 64 height 18
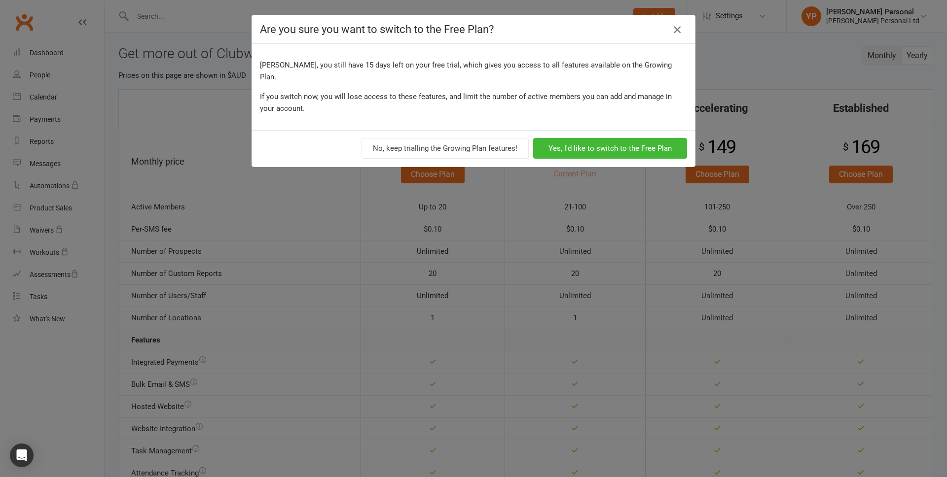
click at [679, 23] on button "button" at bounding box center [677, 30] width 16 height 16
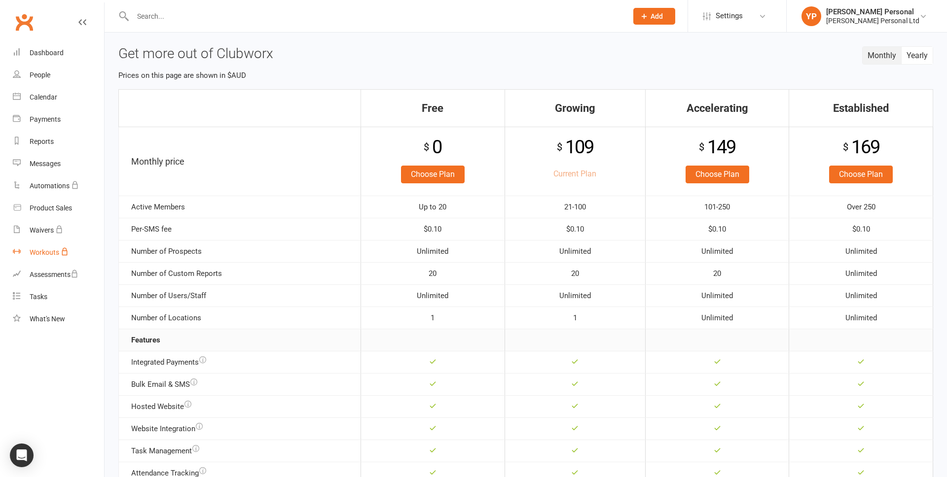
click at [41, 251] on div "Workouts" at bounding box center [45, 252] width 30 height 8
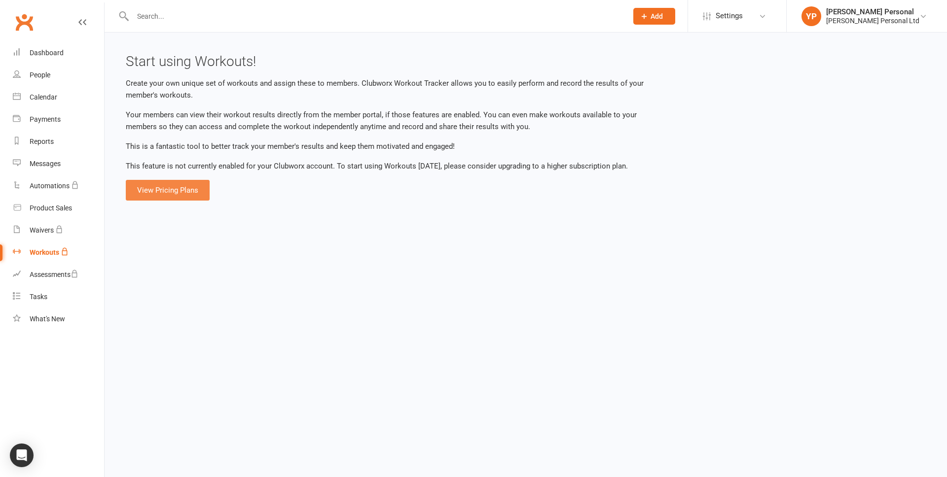
click at [191, 190] on link "View Pricing Plans" at bounding box center [168, 190] width 84 height 21
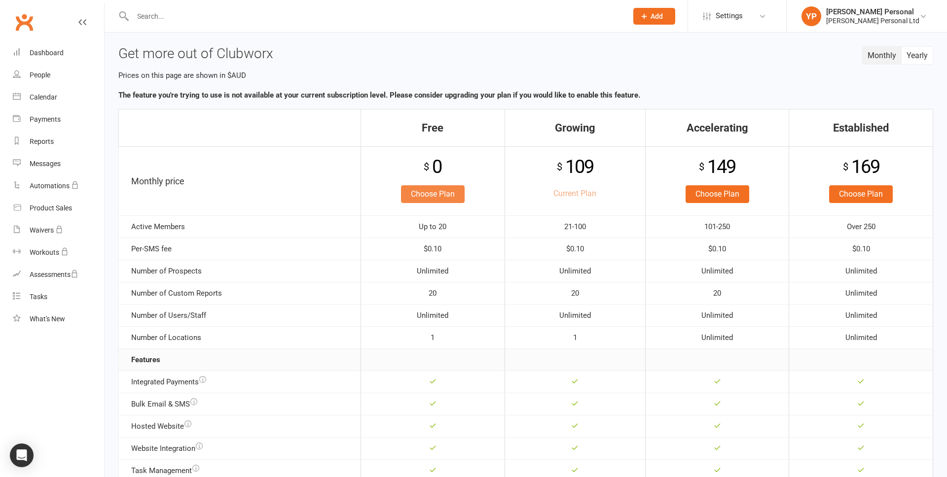
click at [428, 195] on link "Choose Plan" at bounding box center [433, 194] width 64 height 18
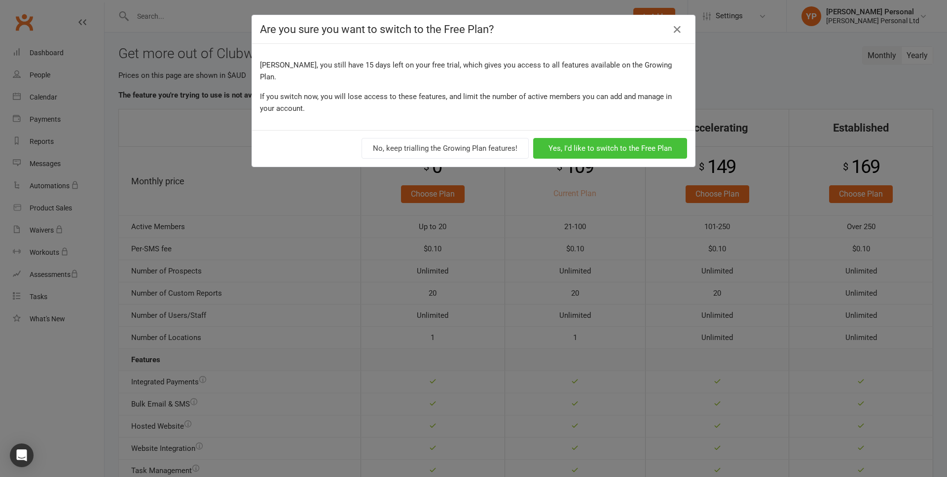
click at [596, 138] on button "Yes, I'd like to switch to the Free Plan" at bounding box center [610, 148] width 154 height 21
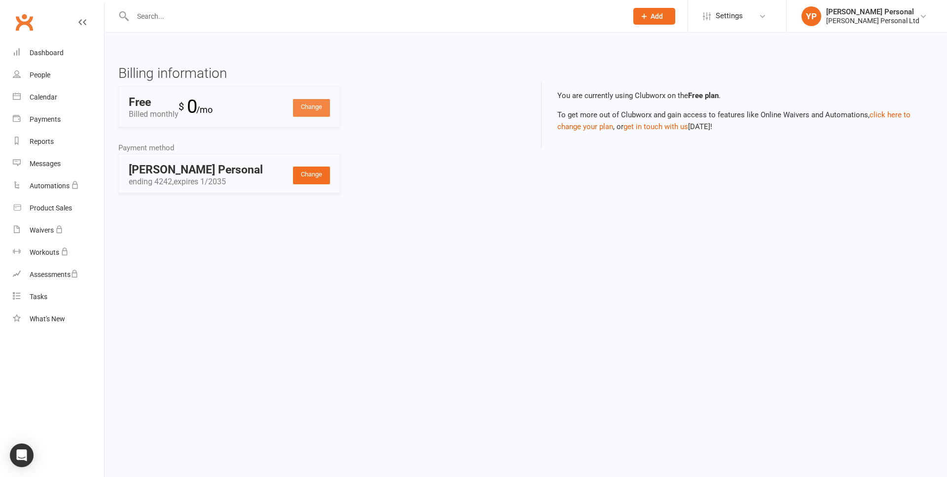
click at [318, 107] on link "Change" at bounding box center [311, 108] width 37 height 18
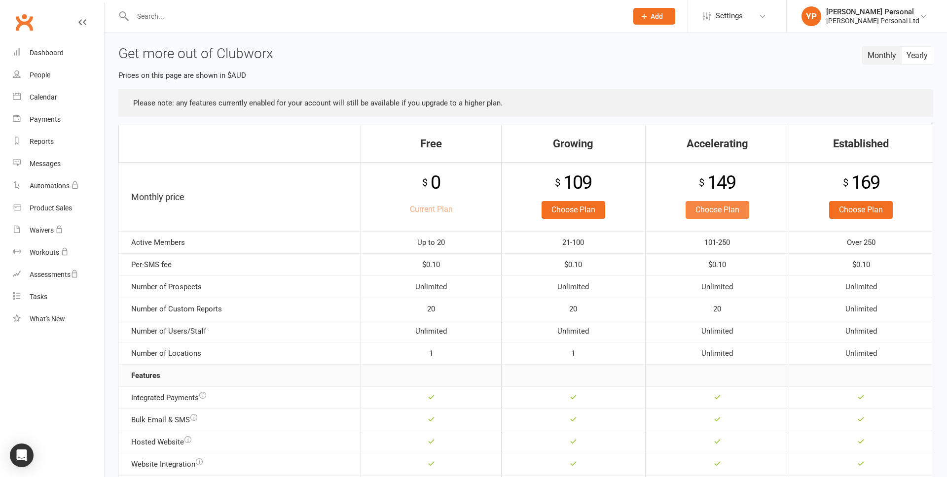
click at [706, 210] on link "Choose Plan" at bounding box center [717, 210] width 64 height 18
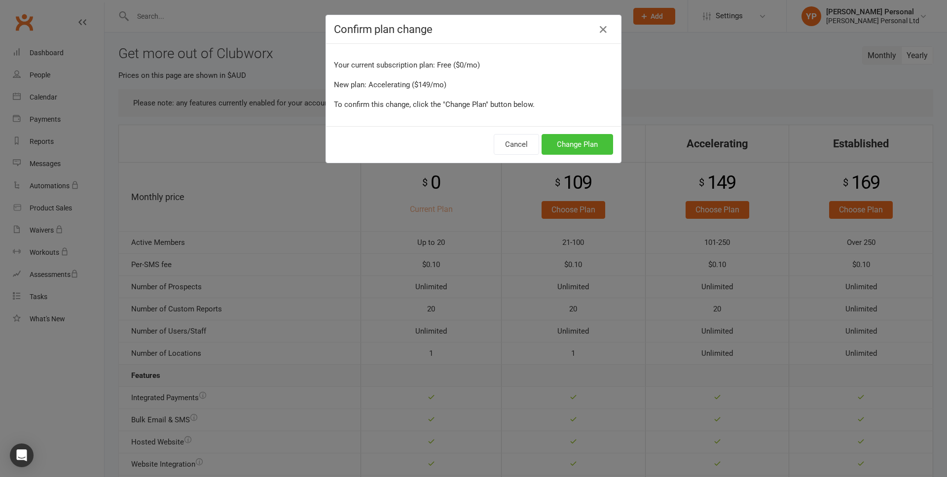
click at [562, 137] on button "Change Plan" at bounding box center [576, 144] width 71 height 21
